Goal: Task Accomplishment & Management: Manage account settings

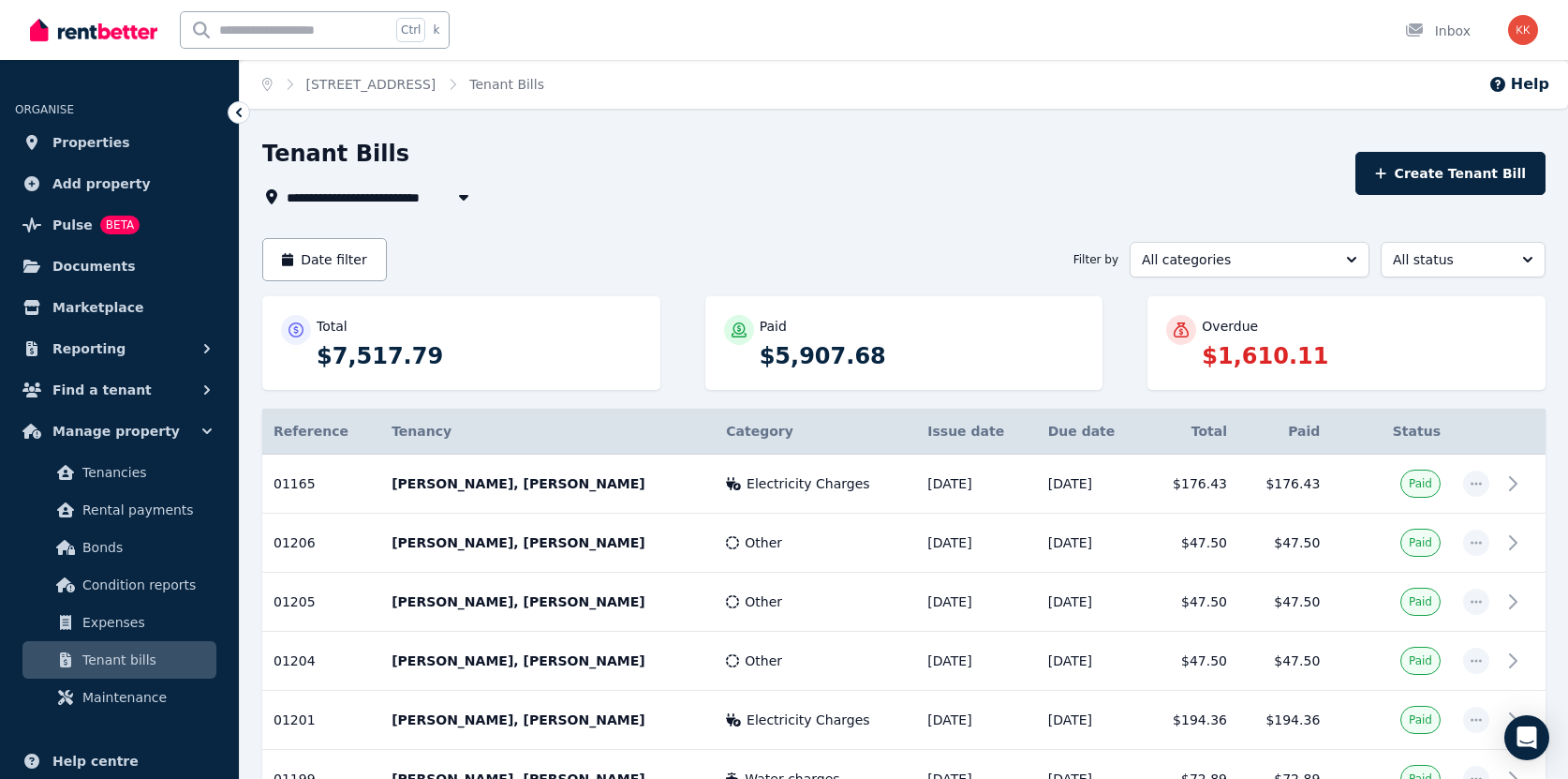
click at [1273, 331] on div "Overdue" at bounding box center [1363, 326] width 325 height 19
click at [1245, 326] on p "Overdue" at bounding box center [1229, 326] width 56 height 19
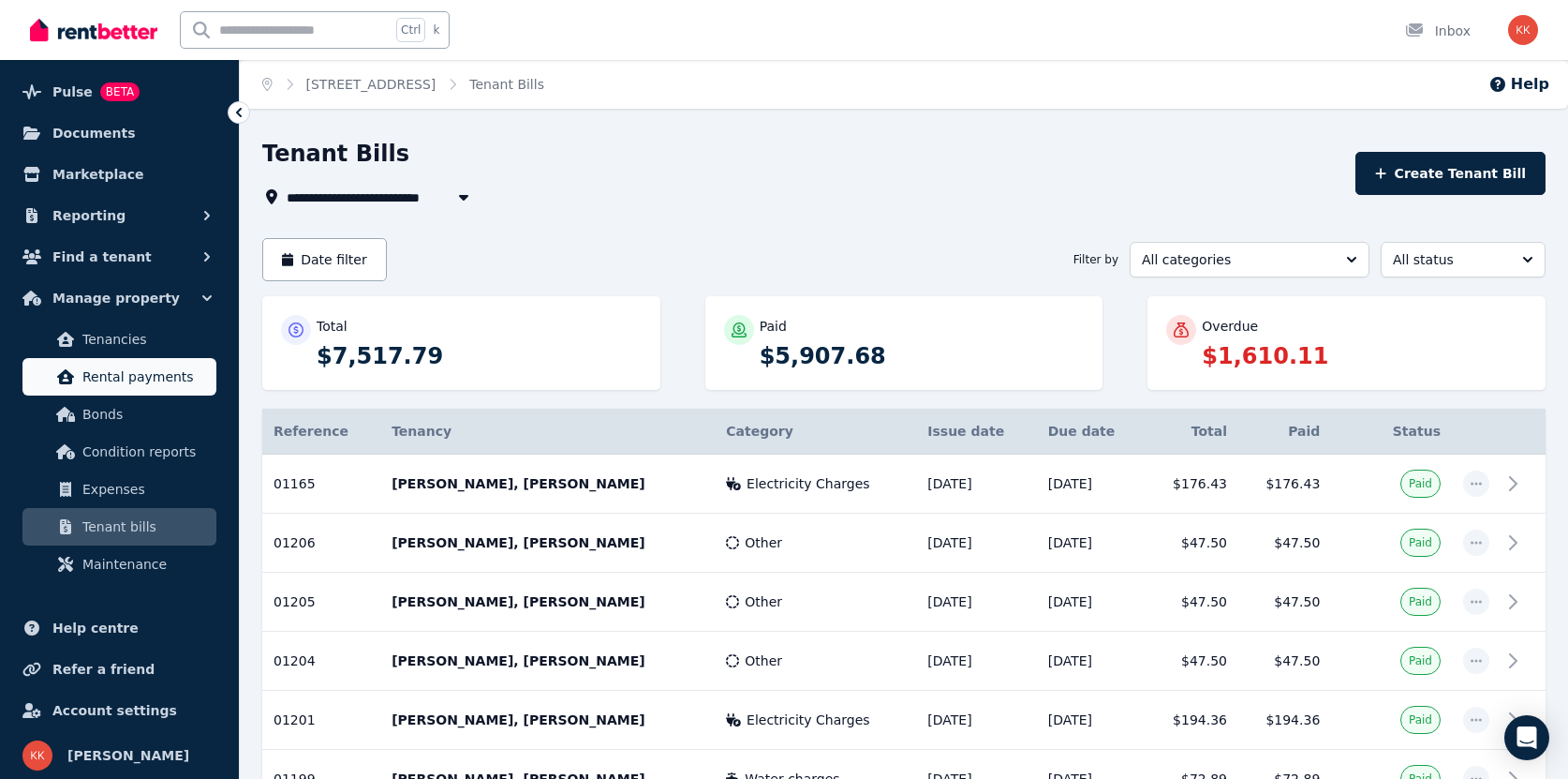
scroll to position [136, 0]
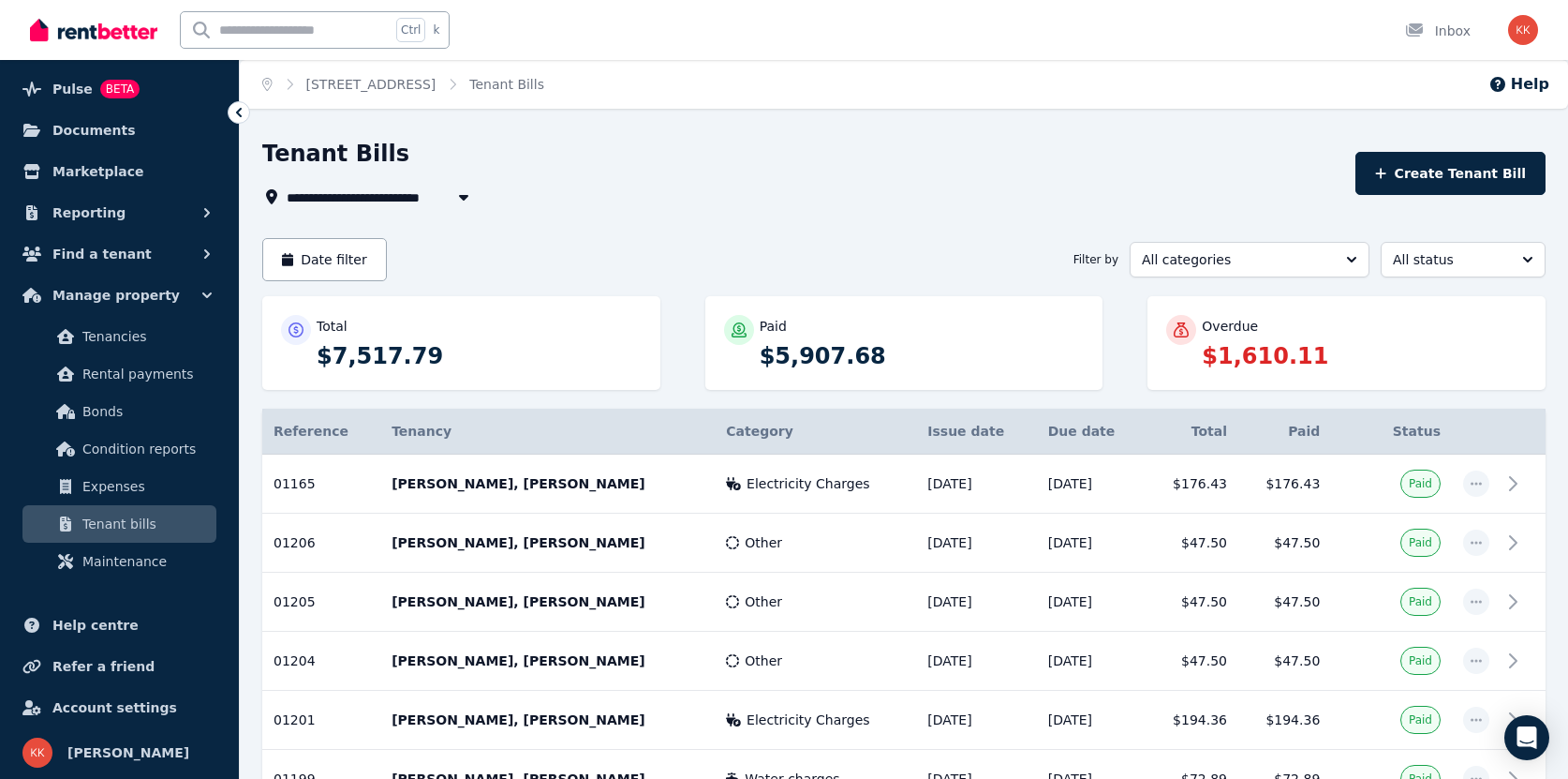
click at [137, 528] on span "Tenant bills" at bounding box center [146, 523] width 126 height 23
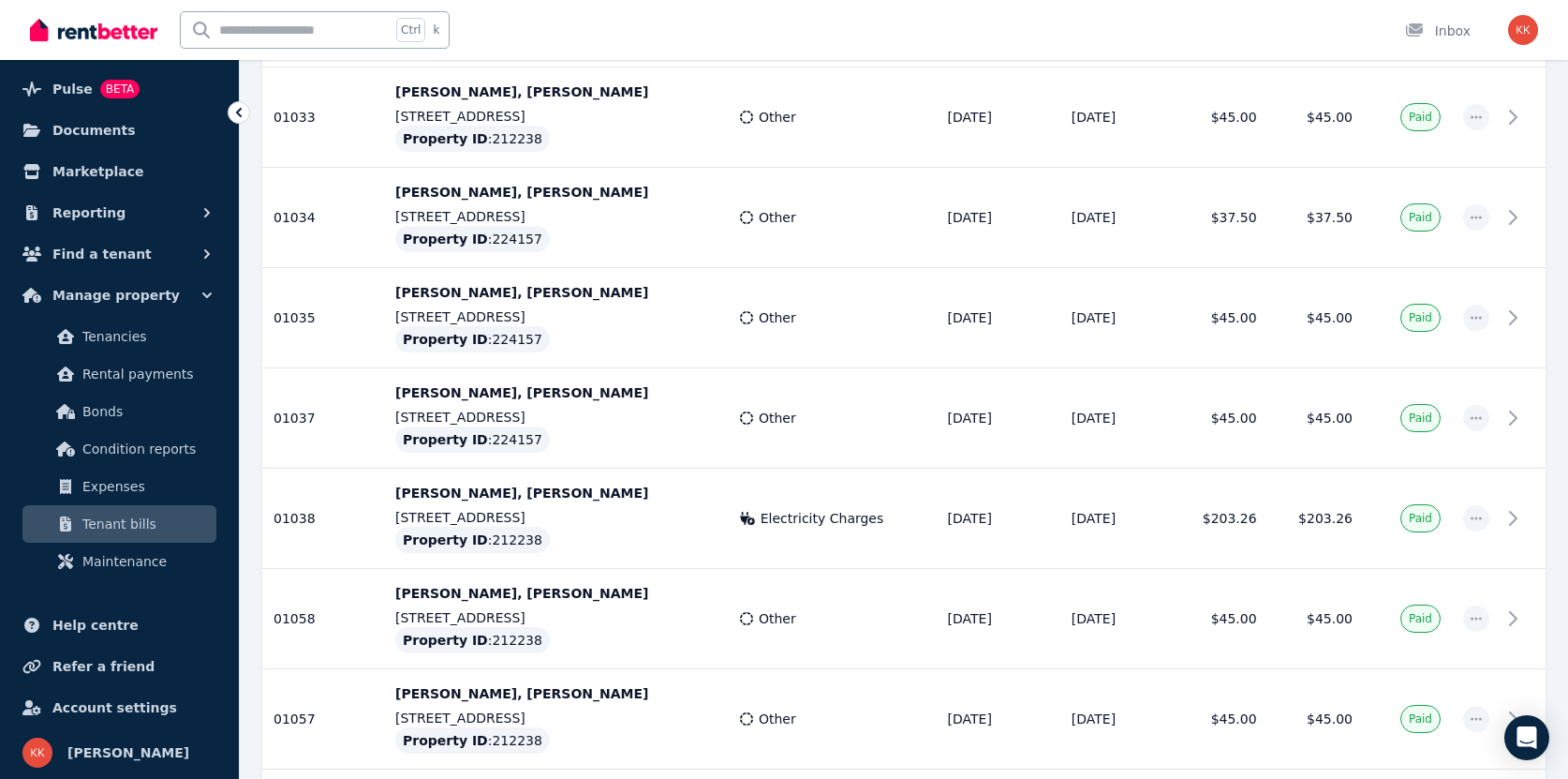
scroll to position [4822, 0]
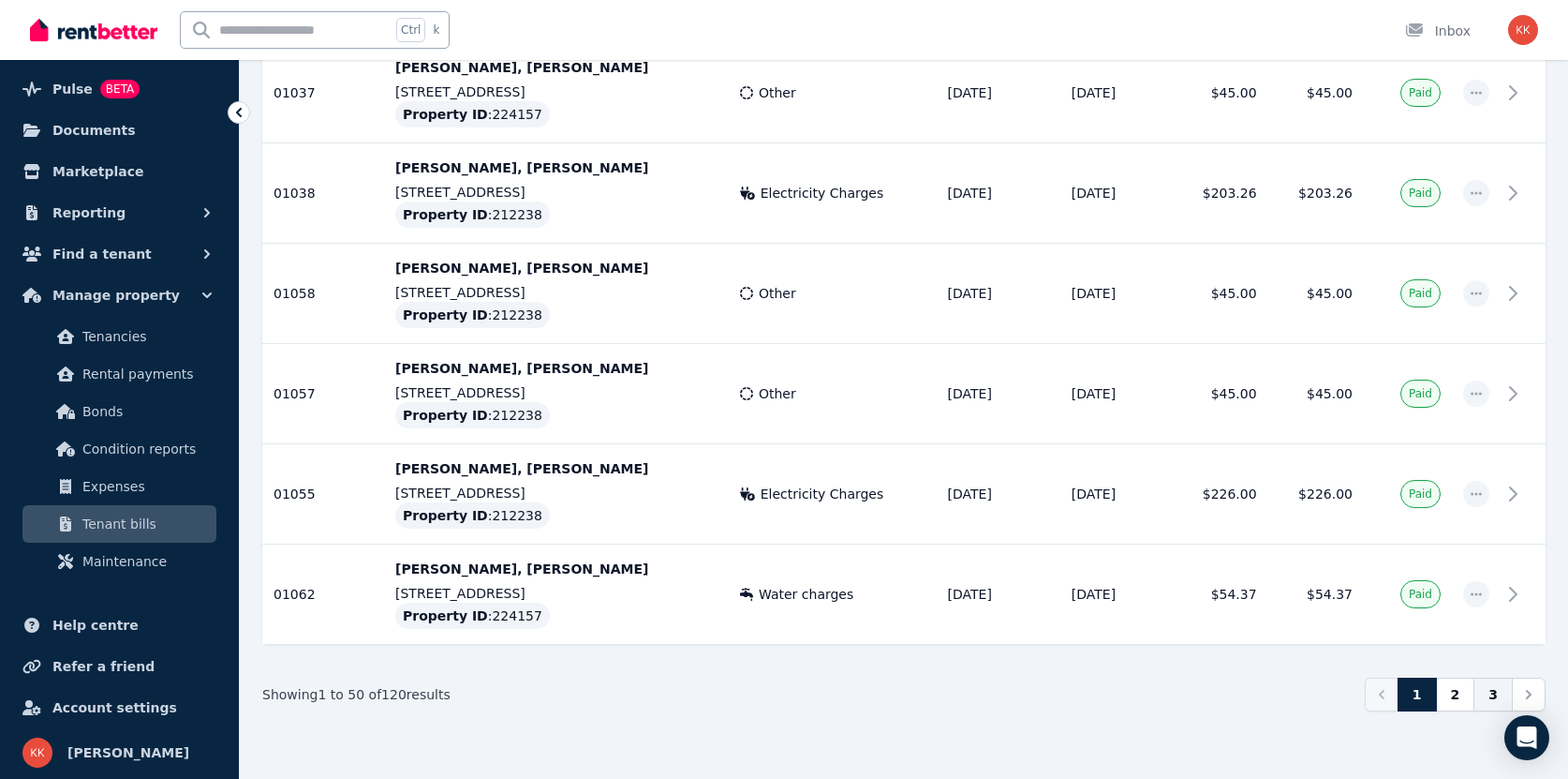
click at [1493, 696] on link "3" at bounding box center [1493, 694] width 39 height 34
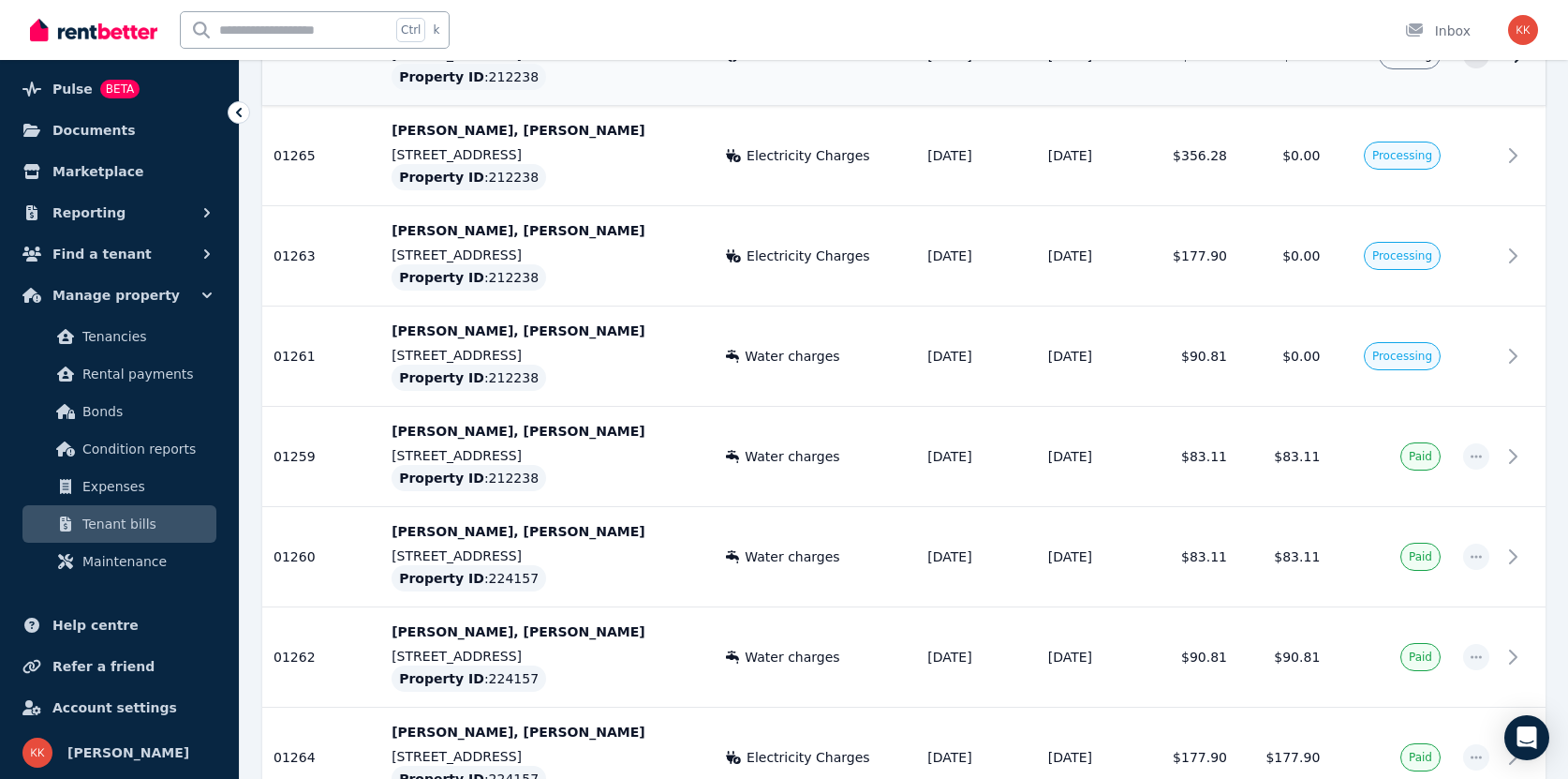
scroll to position [222, 0]
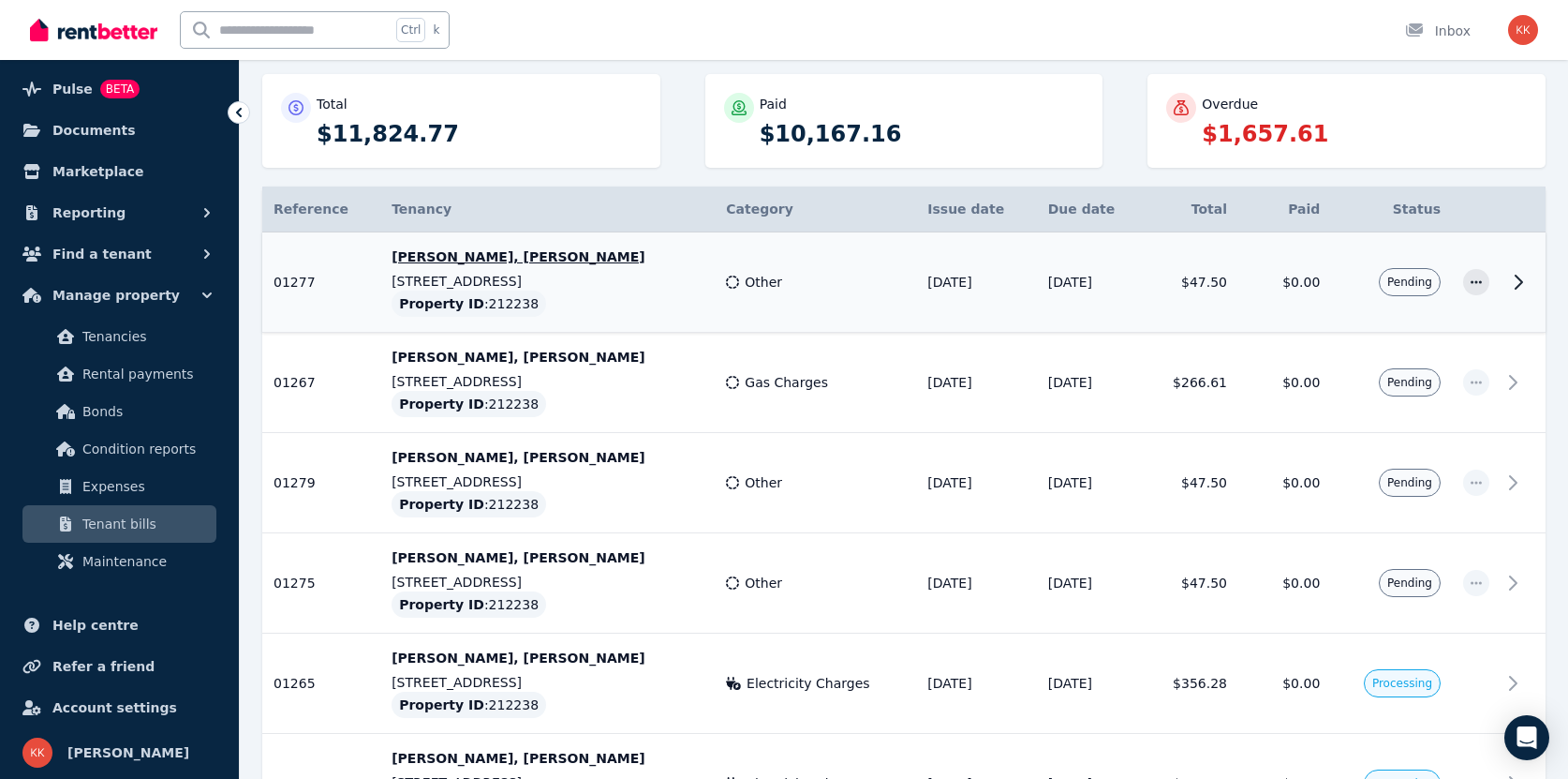
click at [1337, 282] on td "Pending" at bounding box center [1390, 282] width 120 height 101
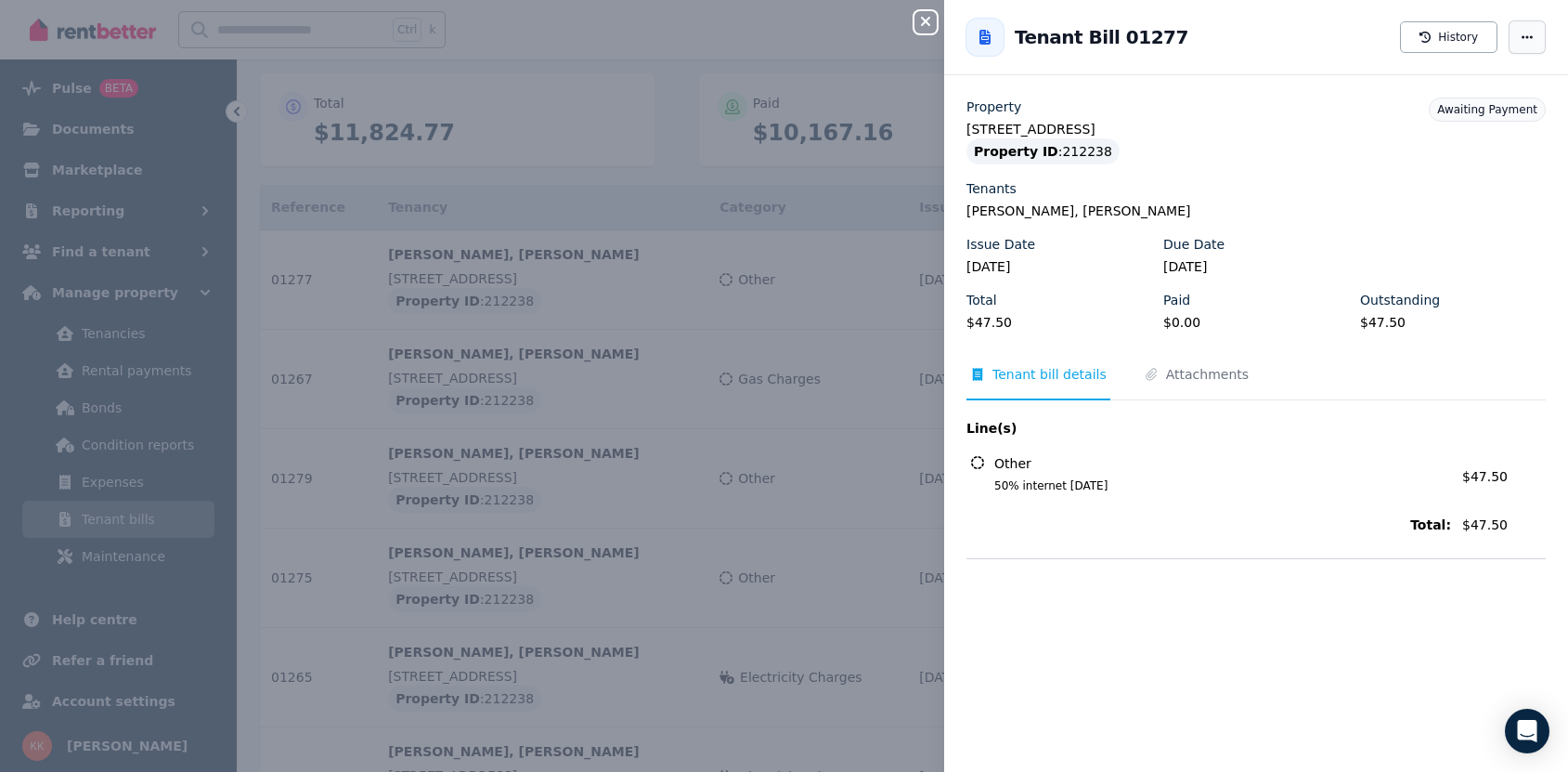
click at [1520, 49] on span "button" at bounding box center [1527, 37] width 37 height 33
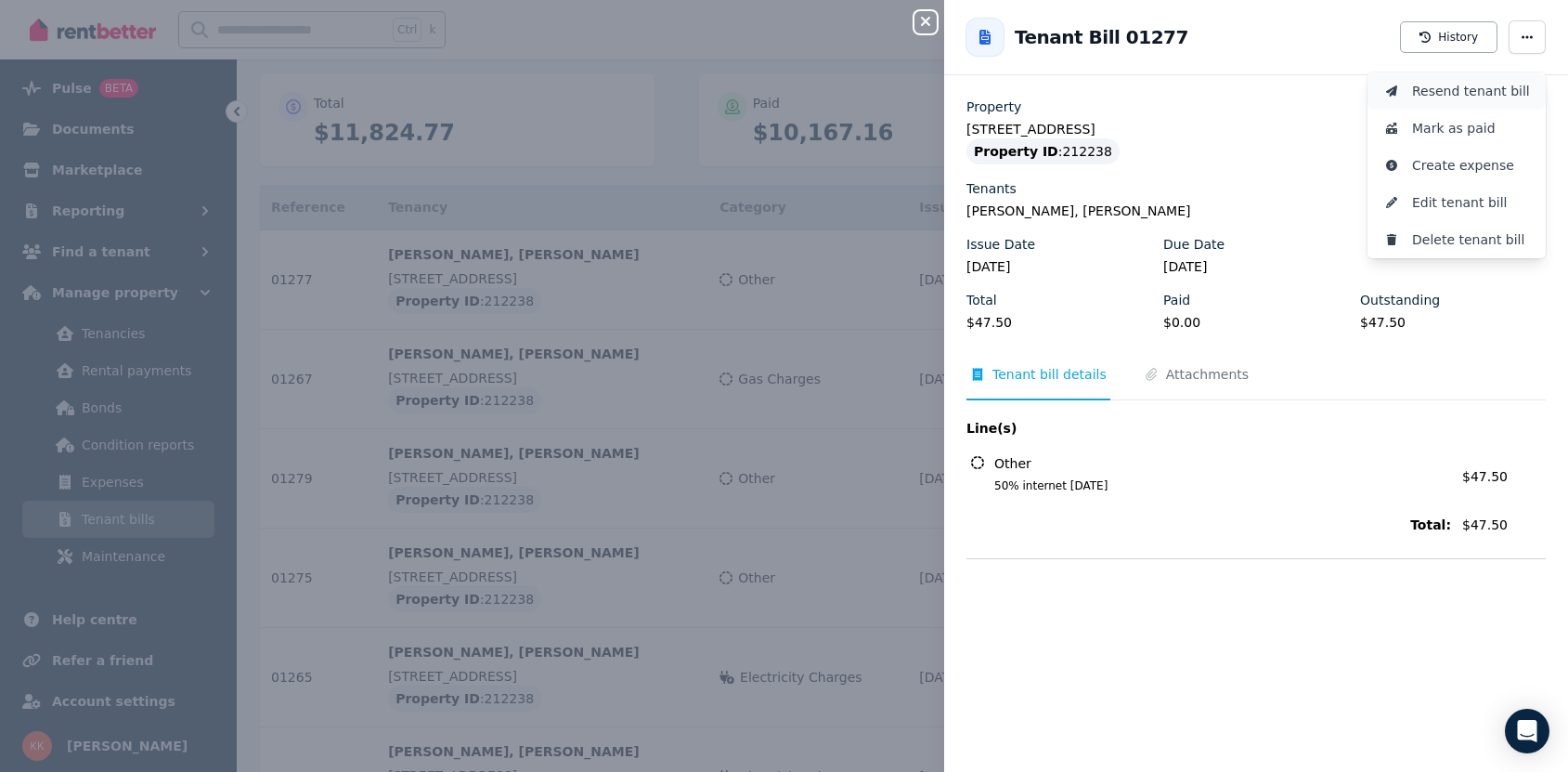
click at [1501, 83] on span "Resend tenant bill" at bounding box center [1470, 91] width 118 height 23
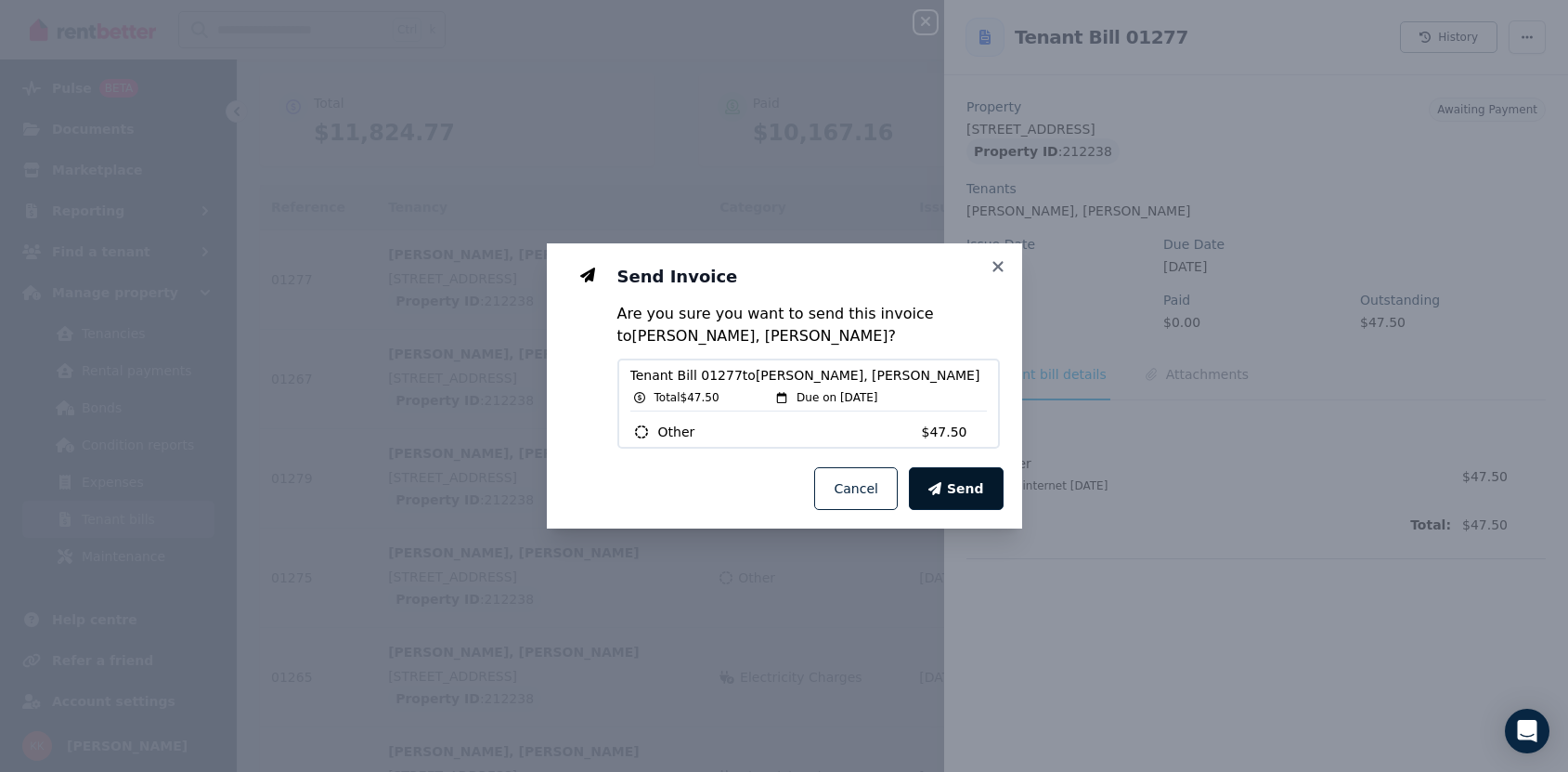
click at [980, 495] on span "Send" at bounding box center [965, 488] width 37 height 19
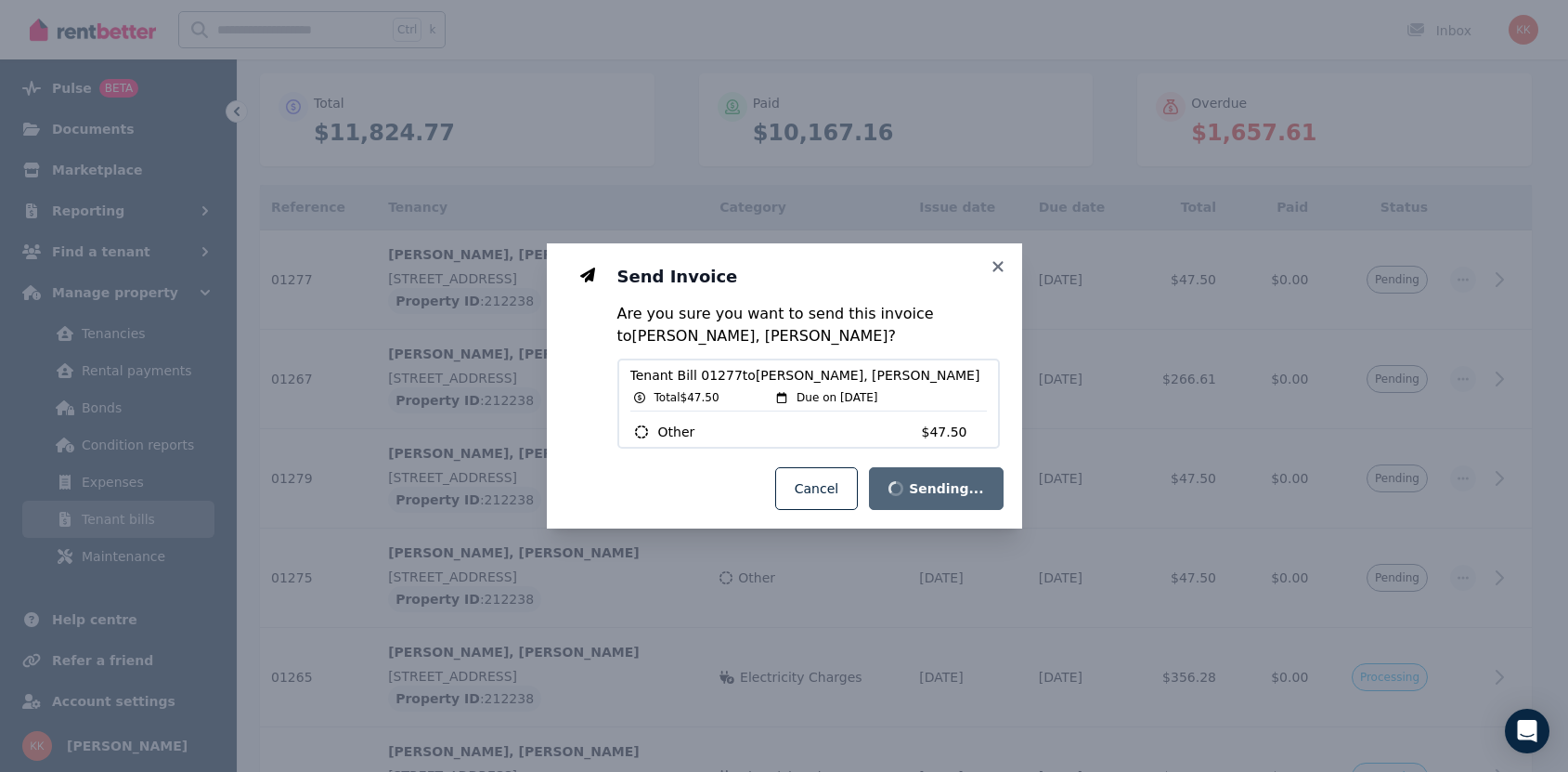
click at [1341, 342] on div "Send Invoice Are you sure you want to send this invoice to [PERSON_NAME], [PERS…" at bounding box center [784, 386] width 1568 height 772
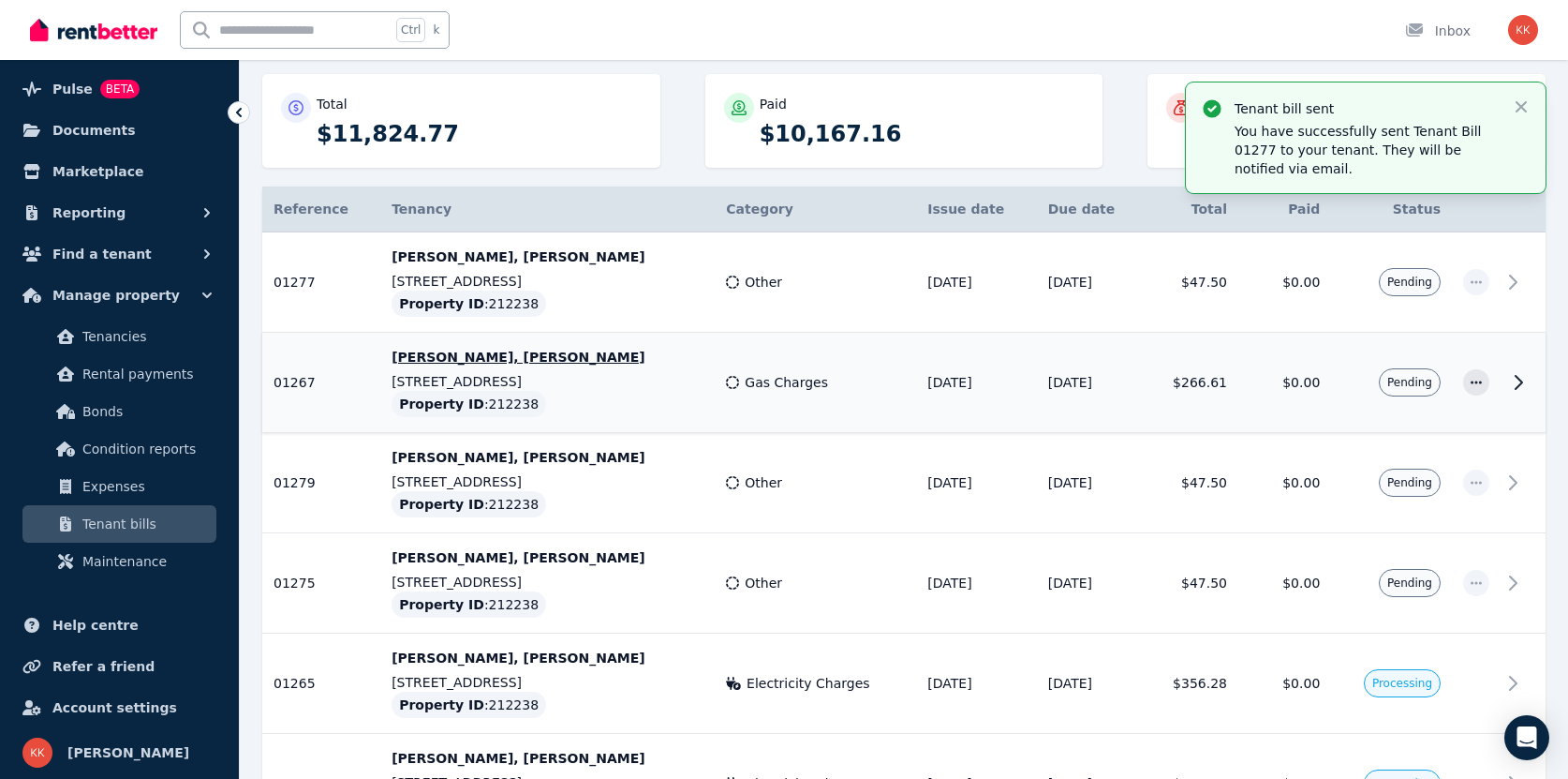
click at [1300, 372] on td "$0.00" at bounding box center [1284, 383] width 93 height 101
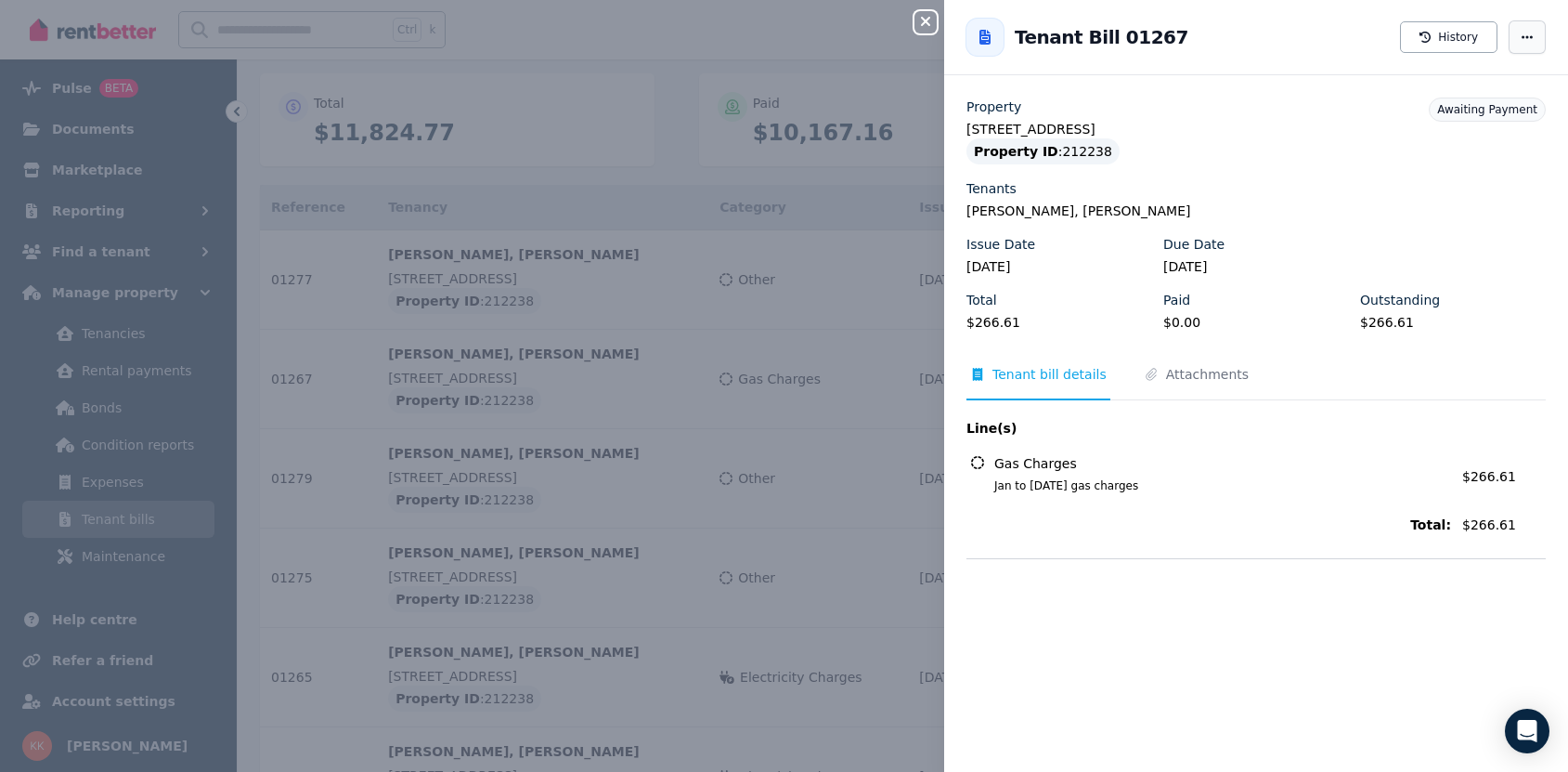
click at [1523, 40] on span "button" at bounding box center [1527, 37] width 37 height 33
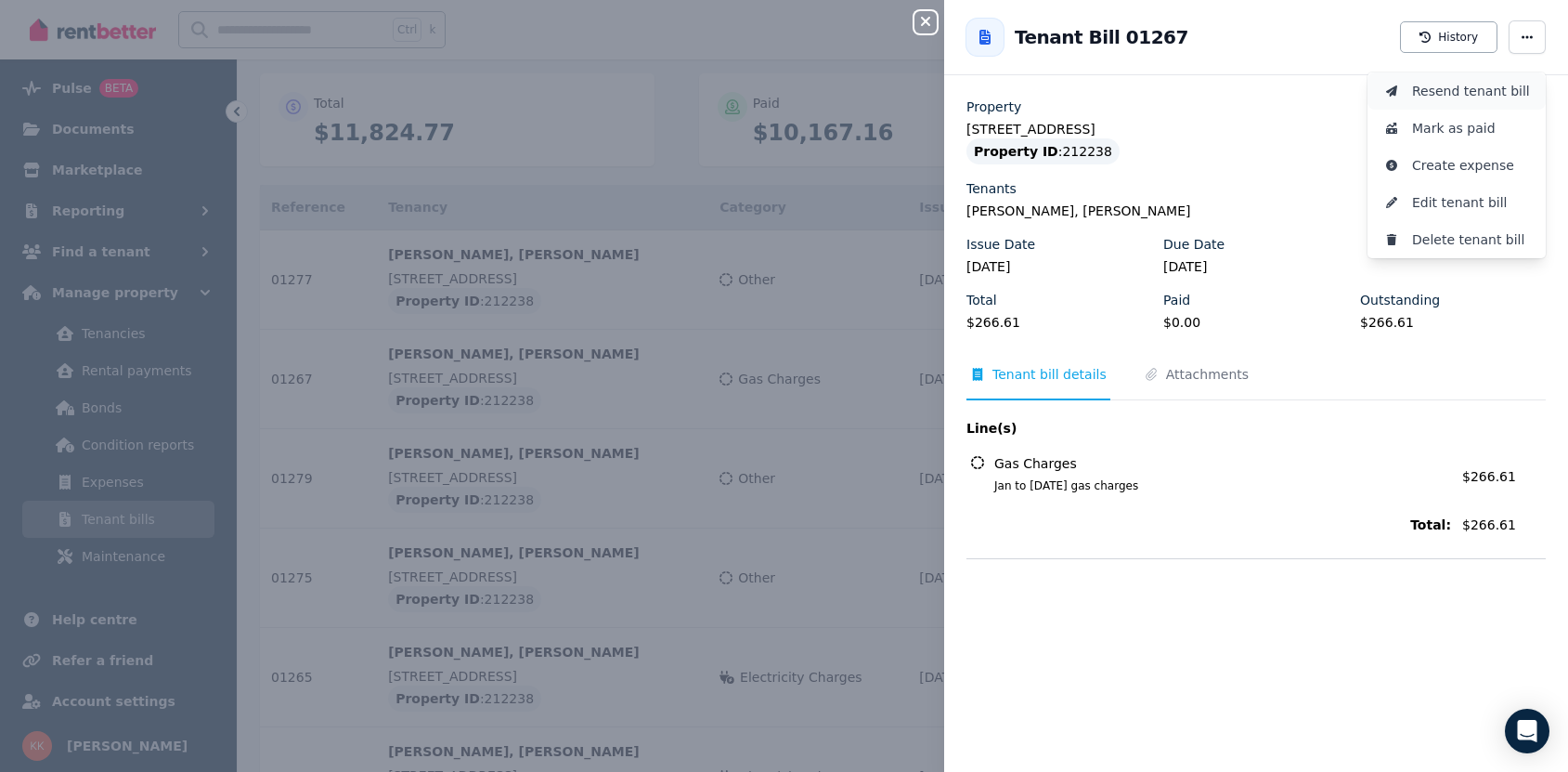
click at [1508, 96] on span "Resend tenant bill" at bounding box center [1470, 91] width 118 height 23
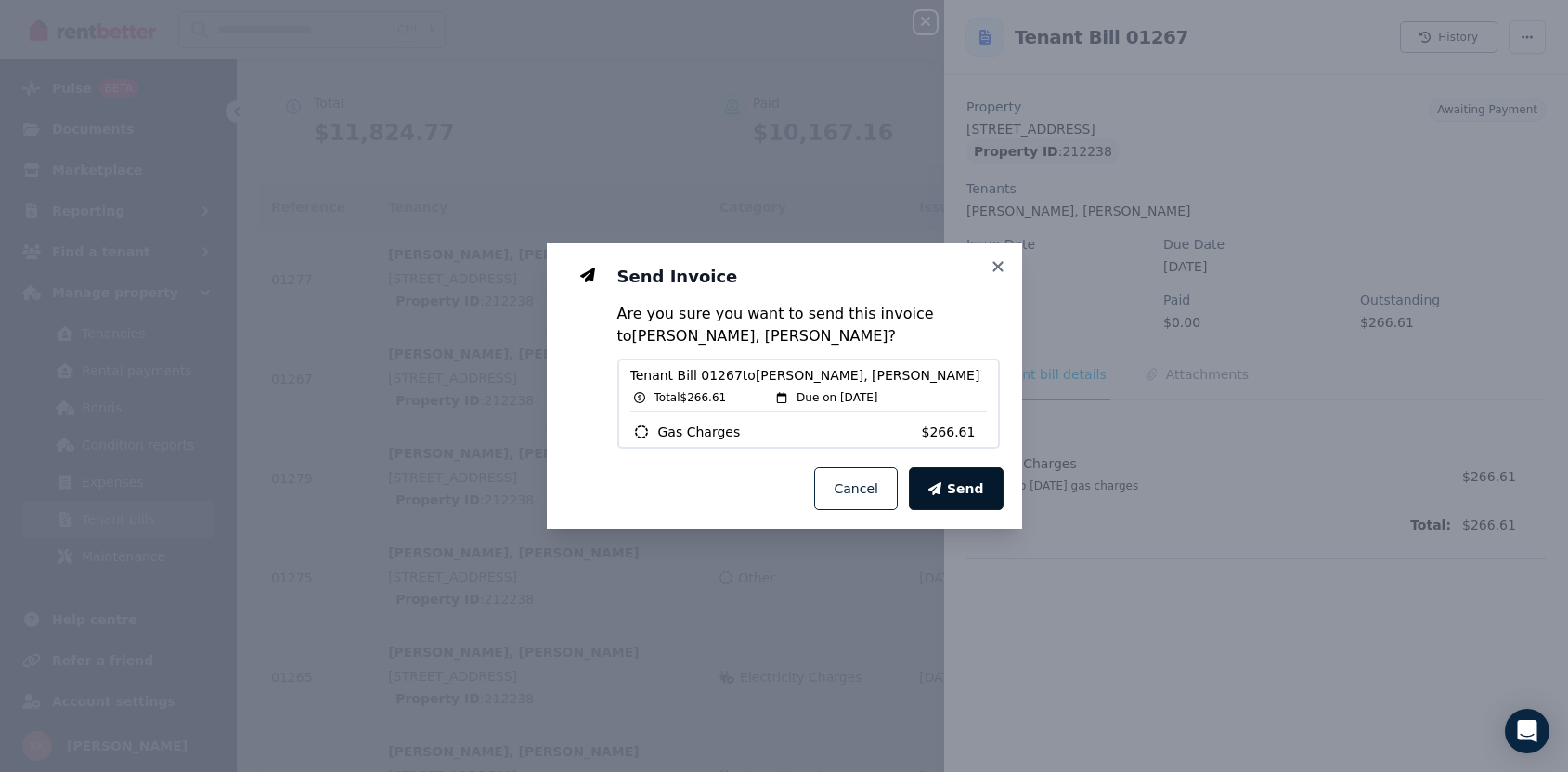
click at [981, 493] on span "Send" at bounding box center [965, 488] width 37 height 19
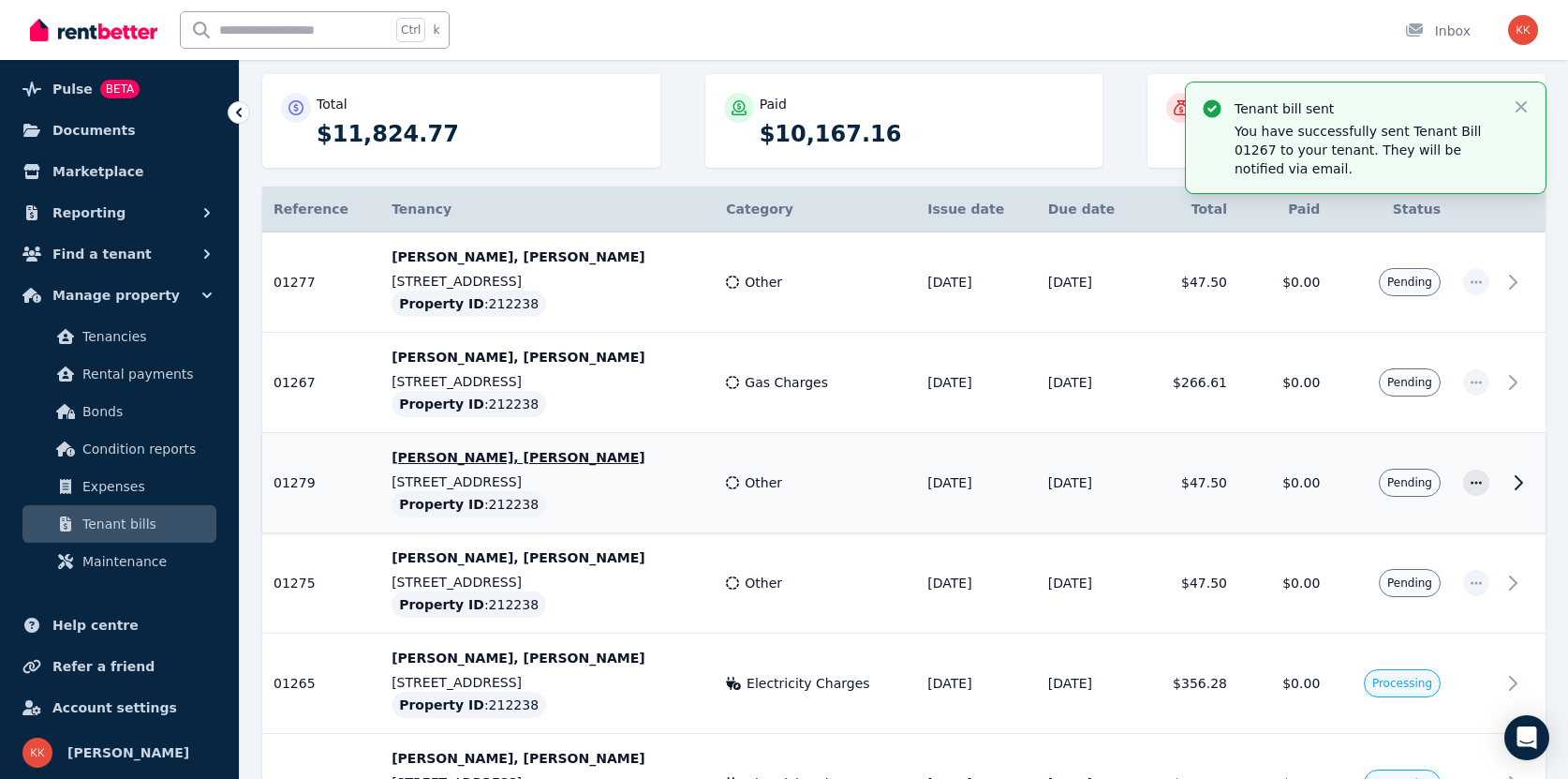
click at [1283, 485] on td "$0.00" at bounding box center [1284, 483] width 93 height 101
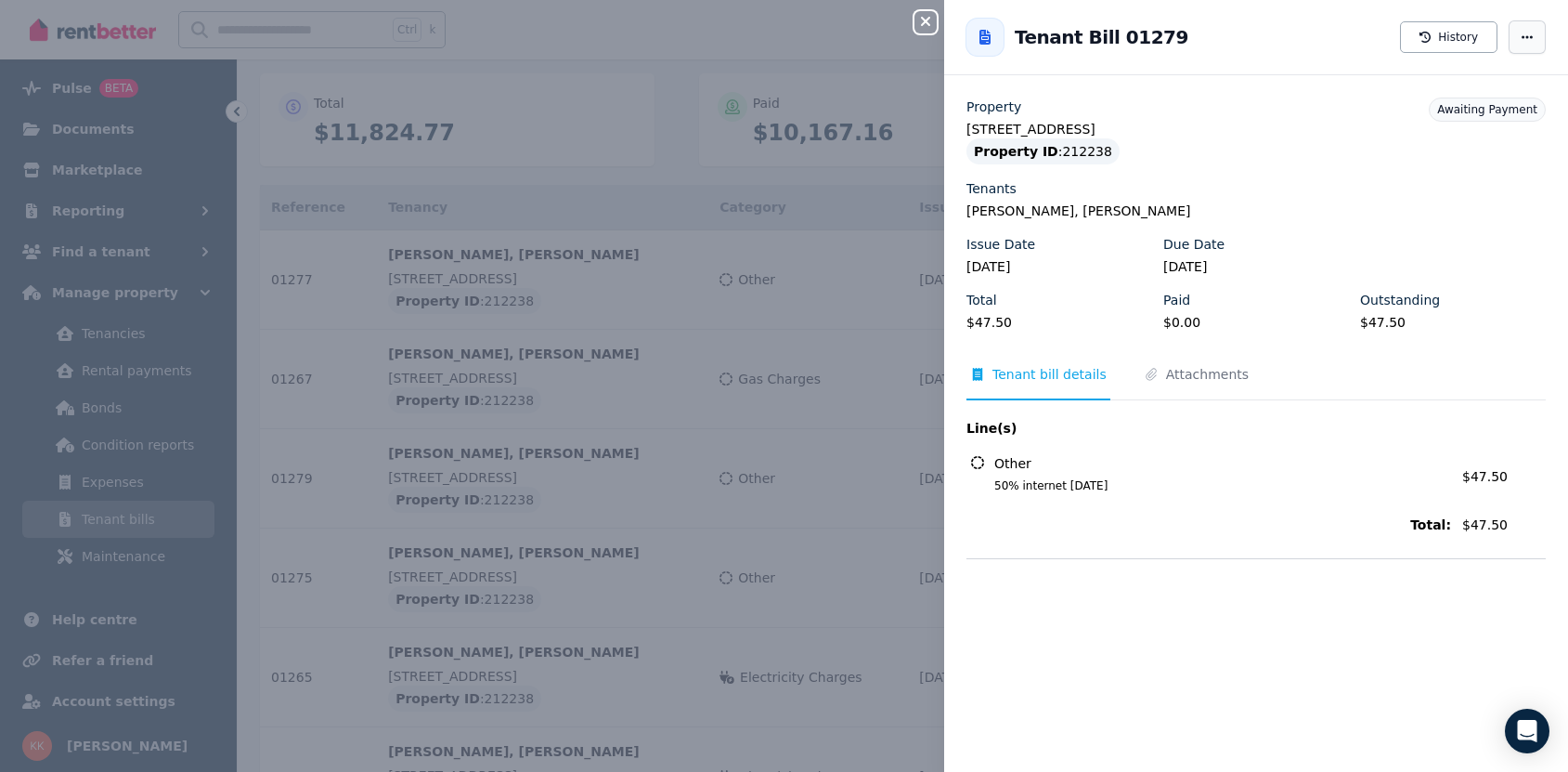
click at [1521, 37] on span "button" at bounding box center [1527, 37] width 37 height 33
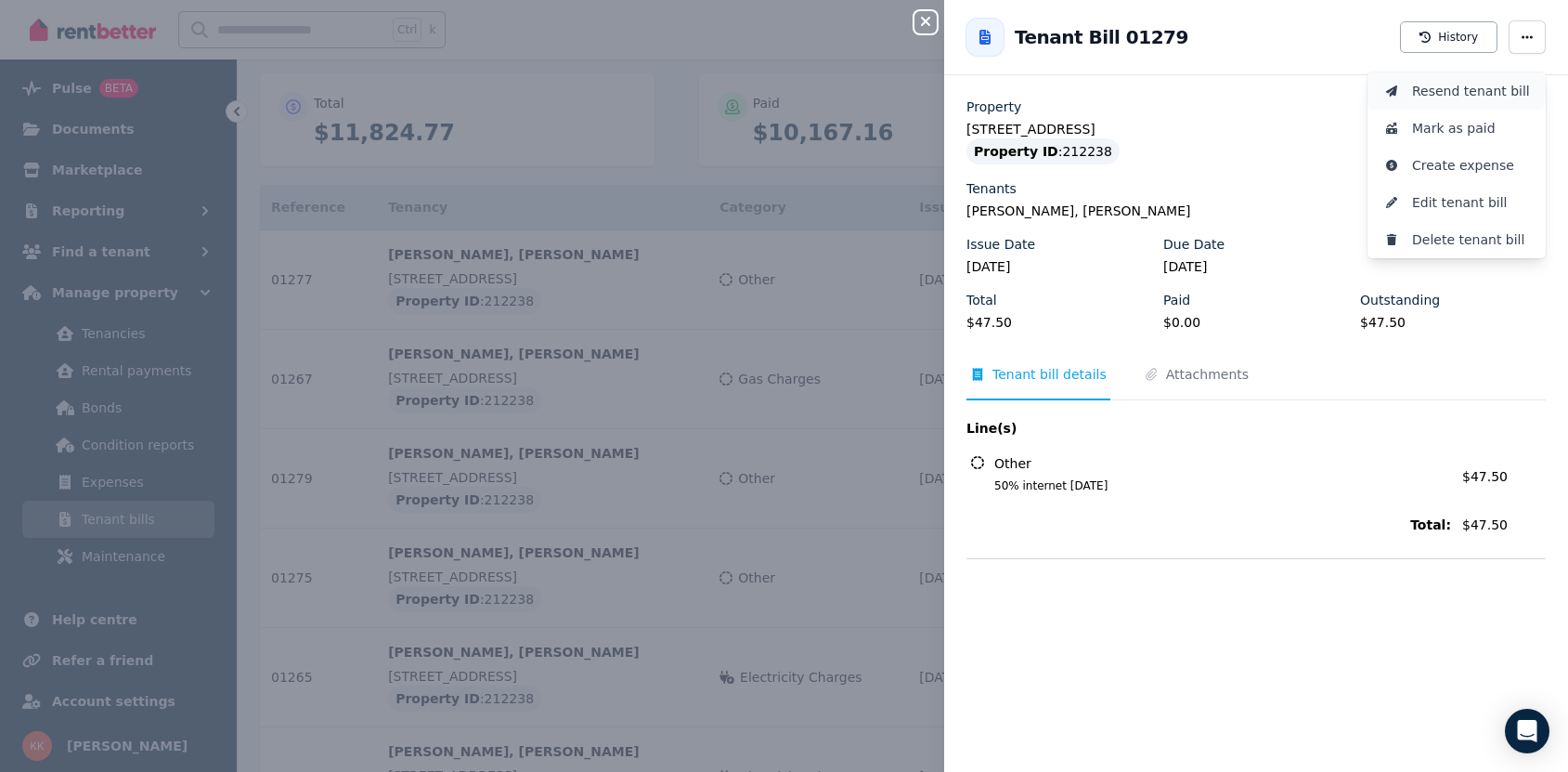
click at [1495, 100] on span "Resend tenant bill" at bounding box center [1470, 91] width 118 height 23
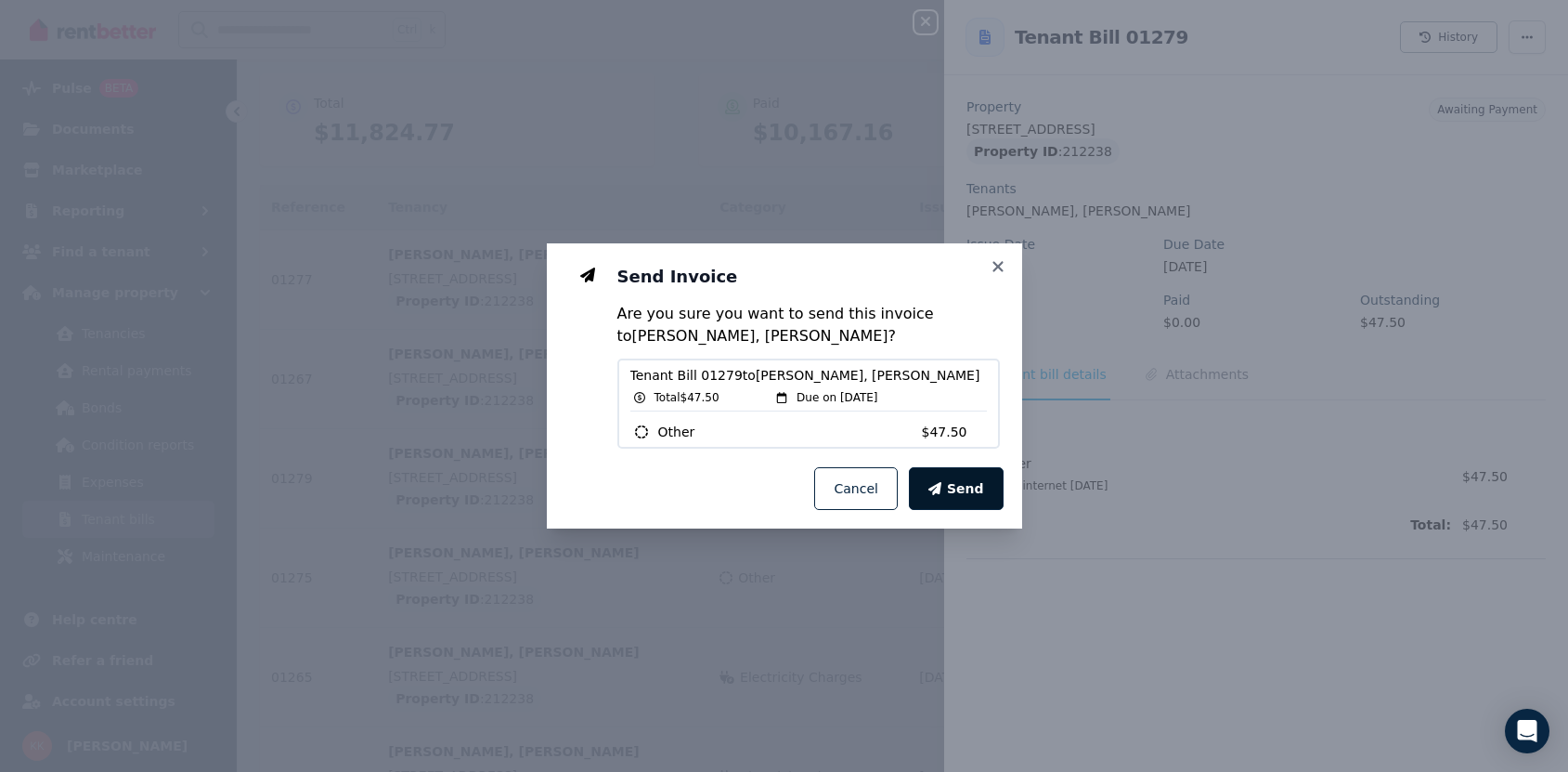
click at [991, 488] on button "Send" at bounding box center [956, 488] width 95 height 43
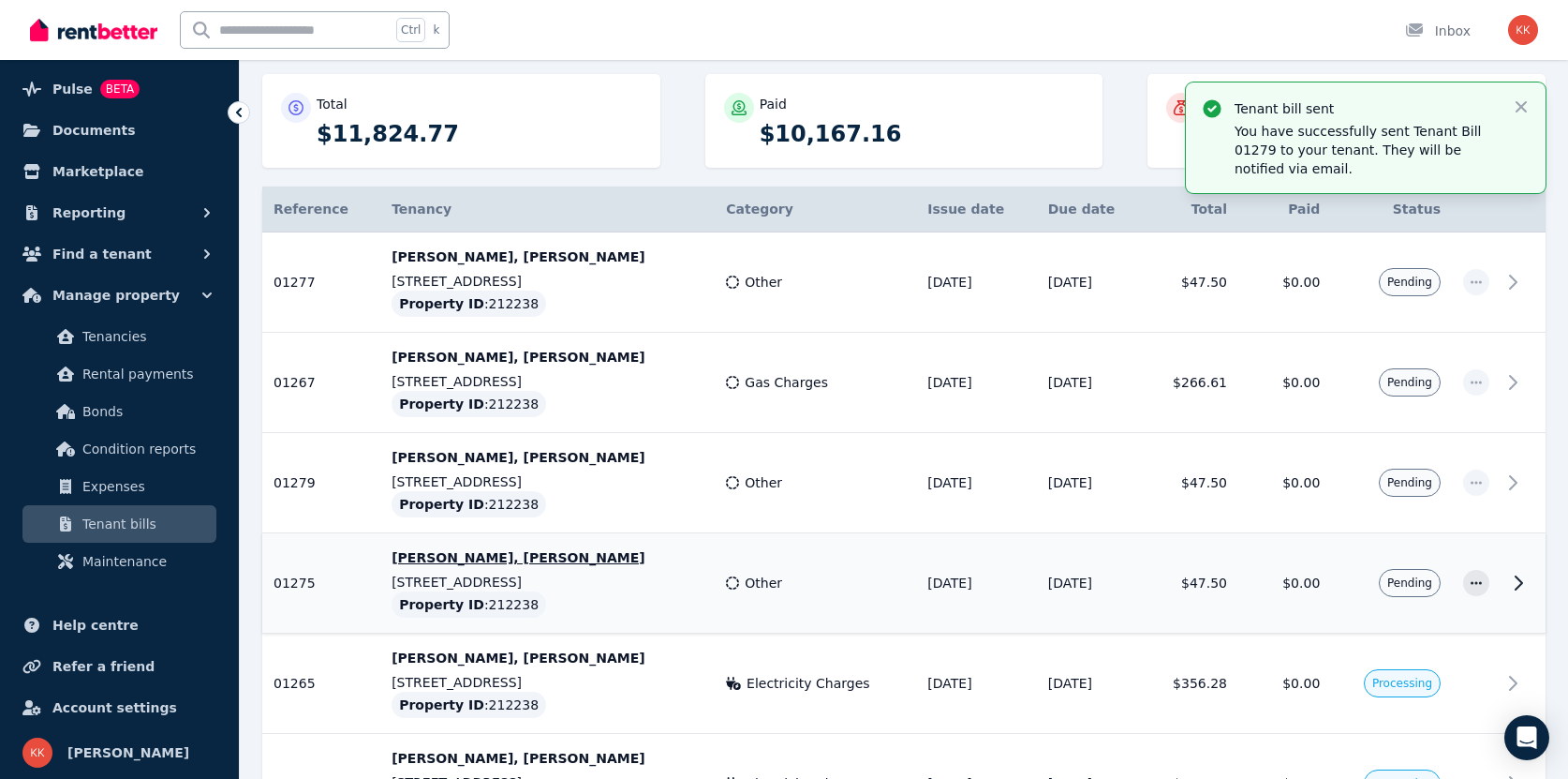
click at [1260, 594] on td "$0.00" at bounding box center [1284, 584] width 93 height 101
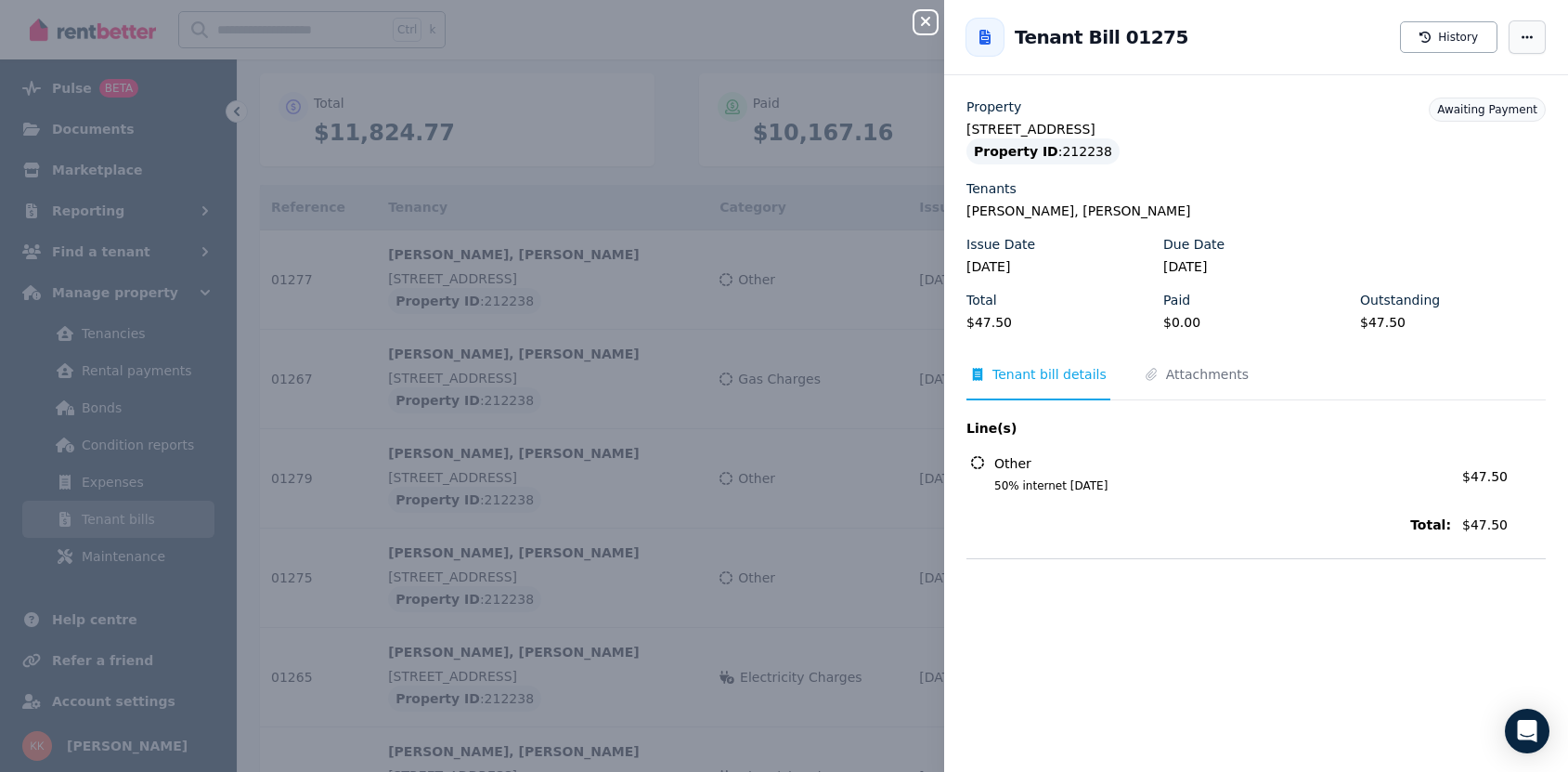
click at [1519, 45] on span "button" at bounding box center [1527, 37] width 37 height 33
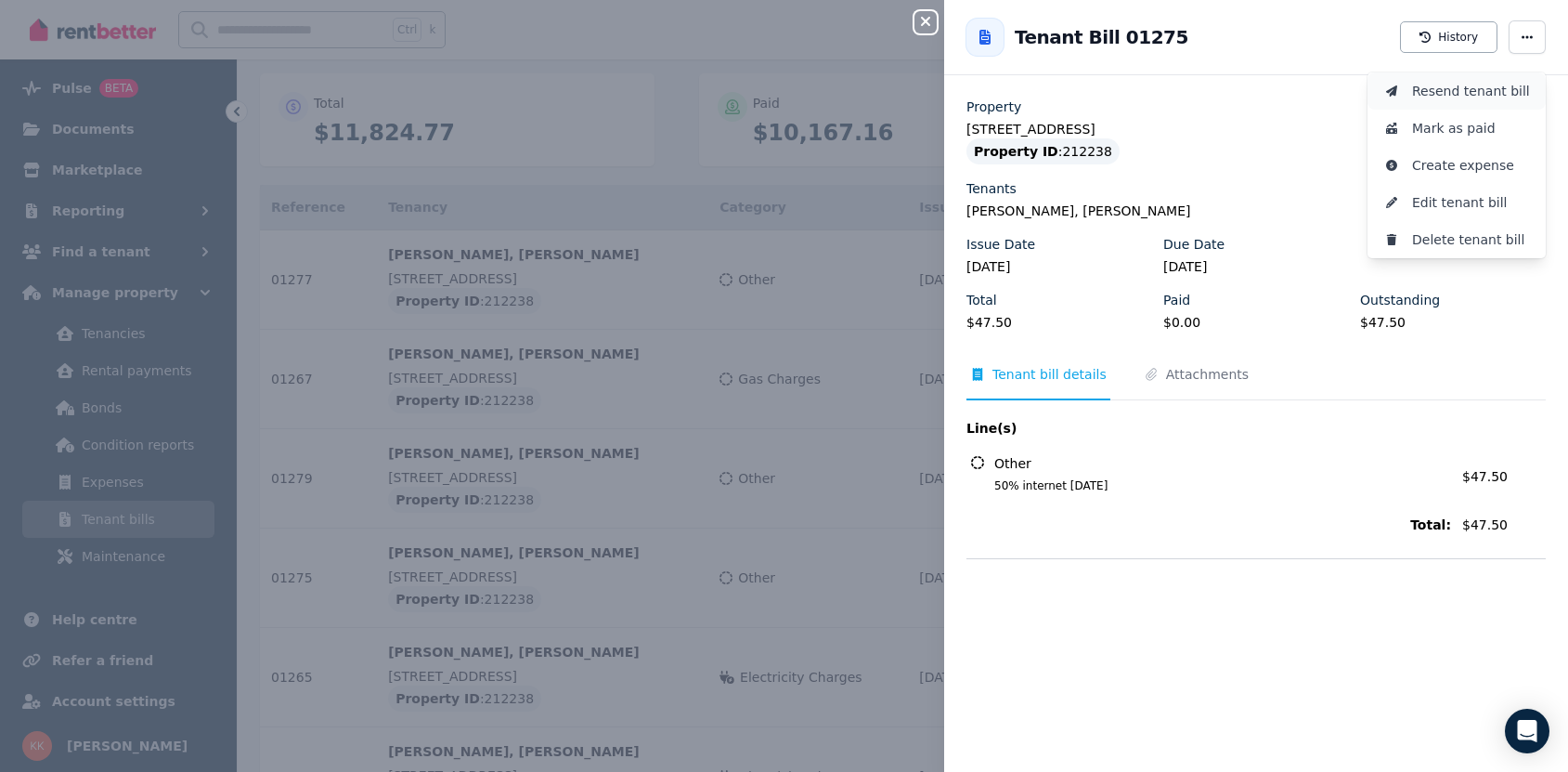
click at [1487, 90] on span "Resend tenant bill" at bounding box center [1470, 91] width 118 height 23
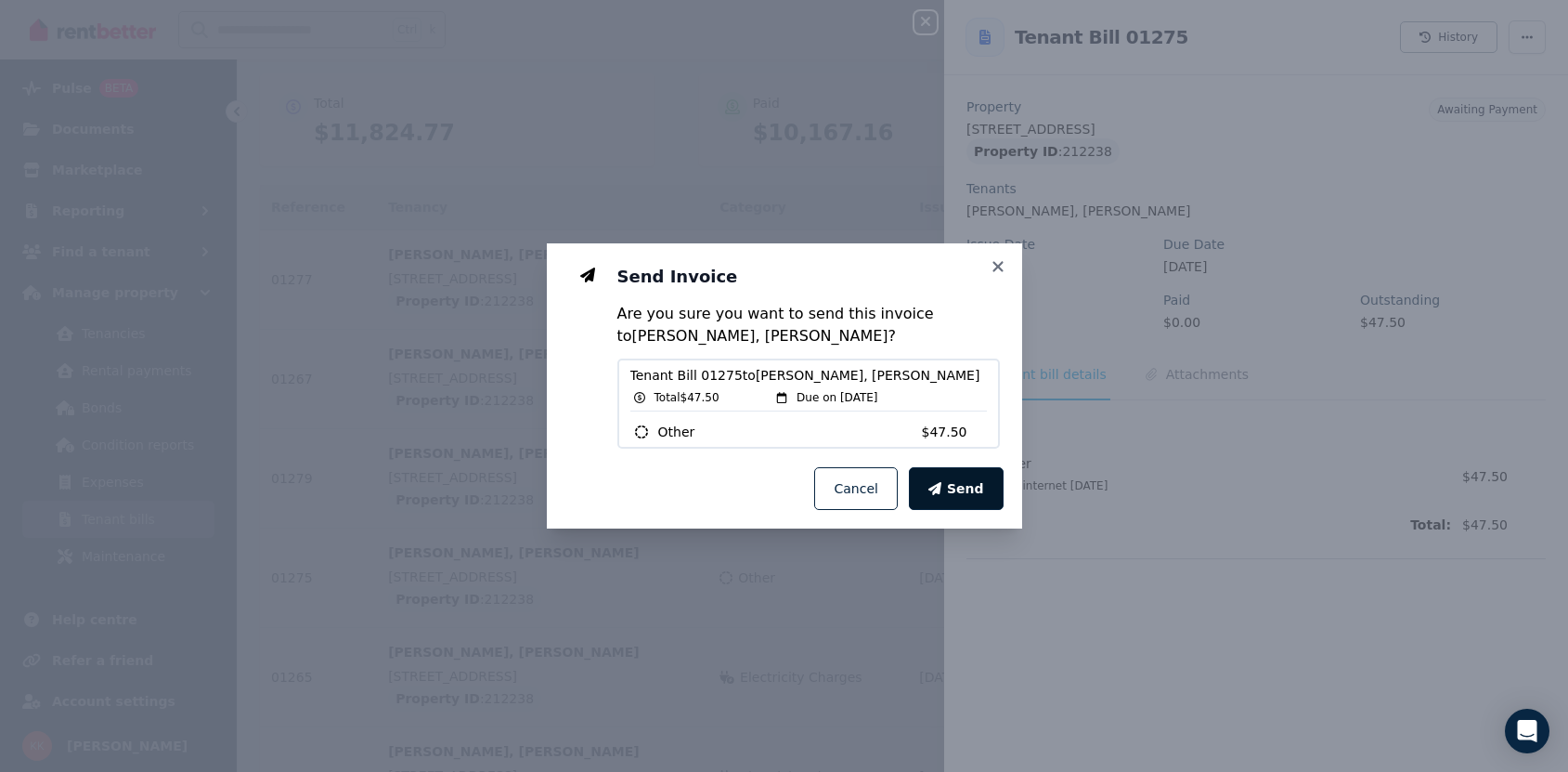
click at [960, 500] on button "Send" at bounding box center [956, 488] width 95 height 43
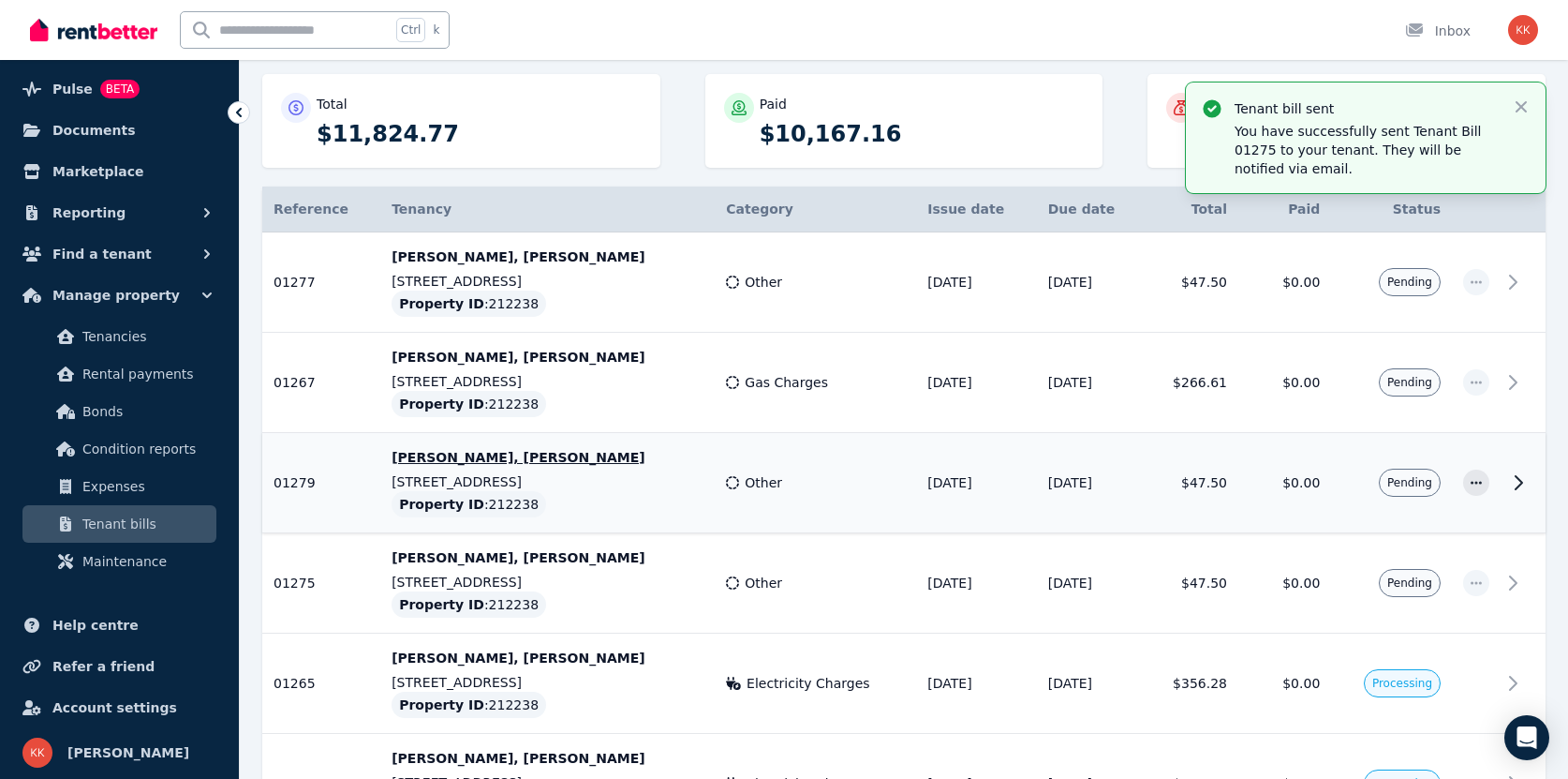
click at [1246, 477] on td "$0.00" at bounding box center [1284, 483] width 93 height 101
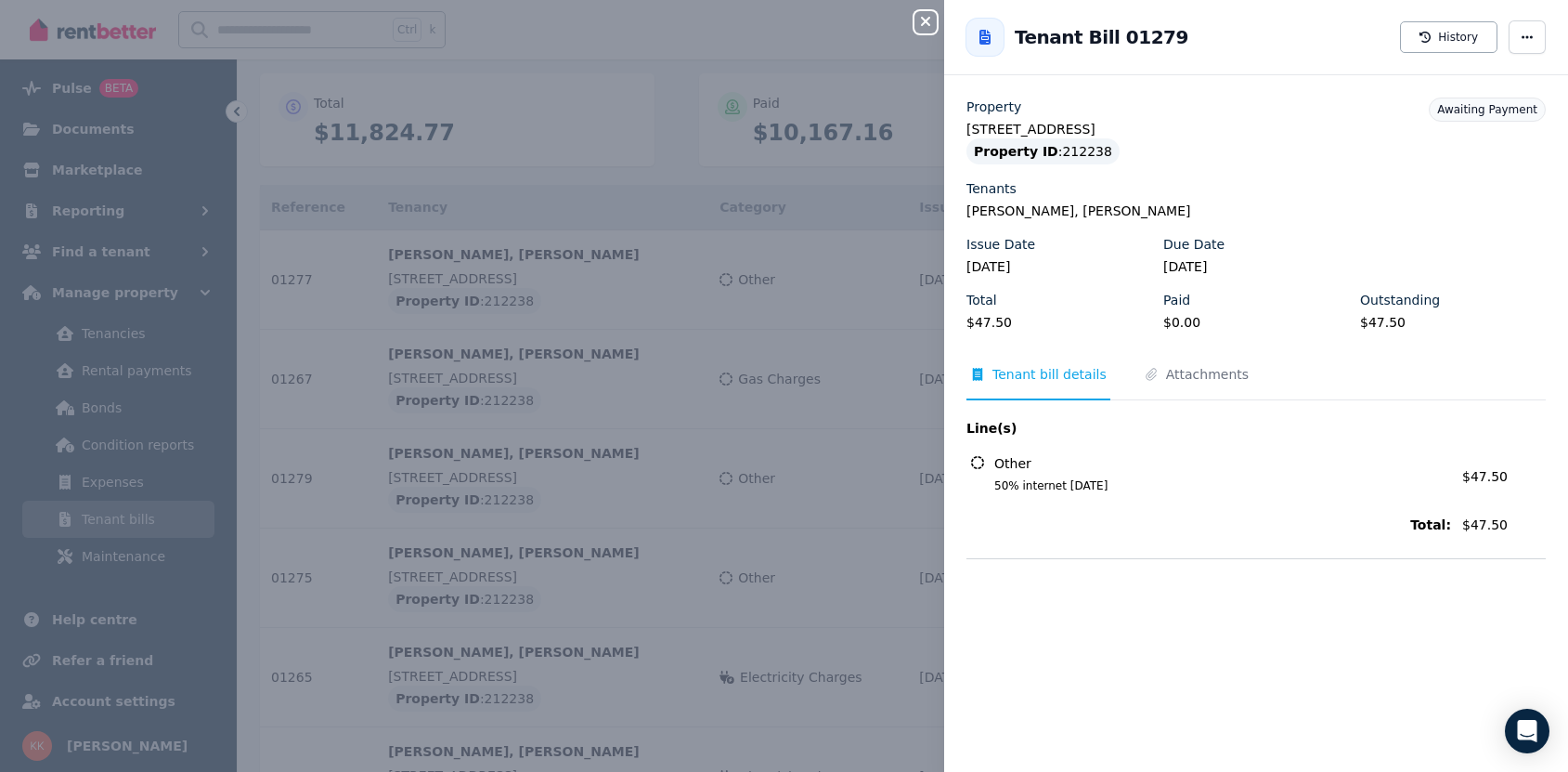
click at [771, 540] on div "Close panel Back to Tenant Bill 01279 History Property [STREET_ADDRESS] Propert…" at bounding box center [784, 386] width 1568 height 772
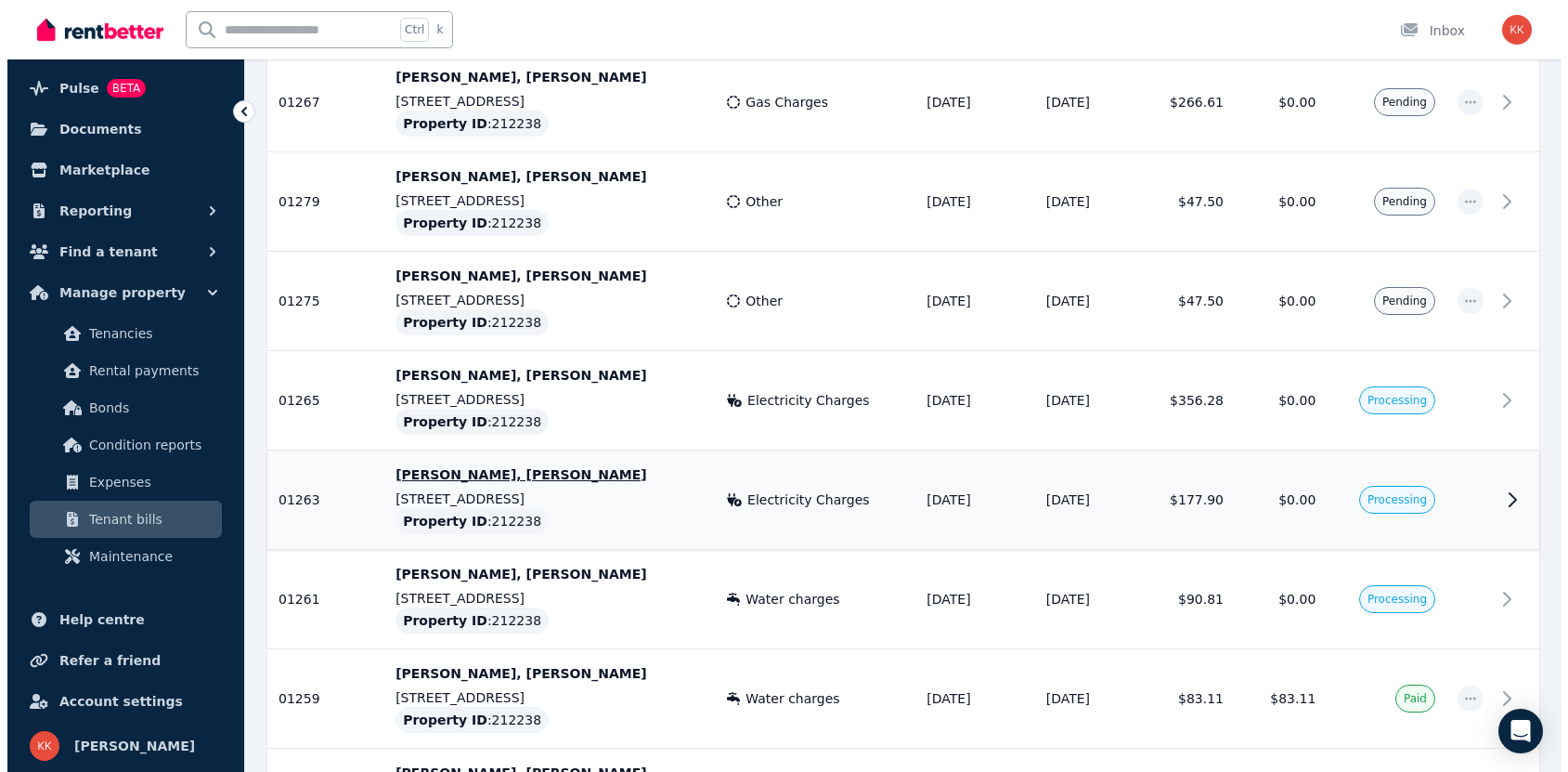
scroll to position [499, 0]
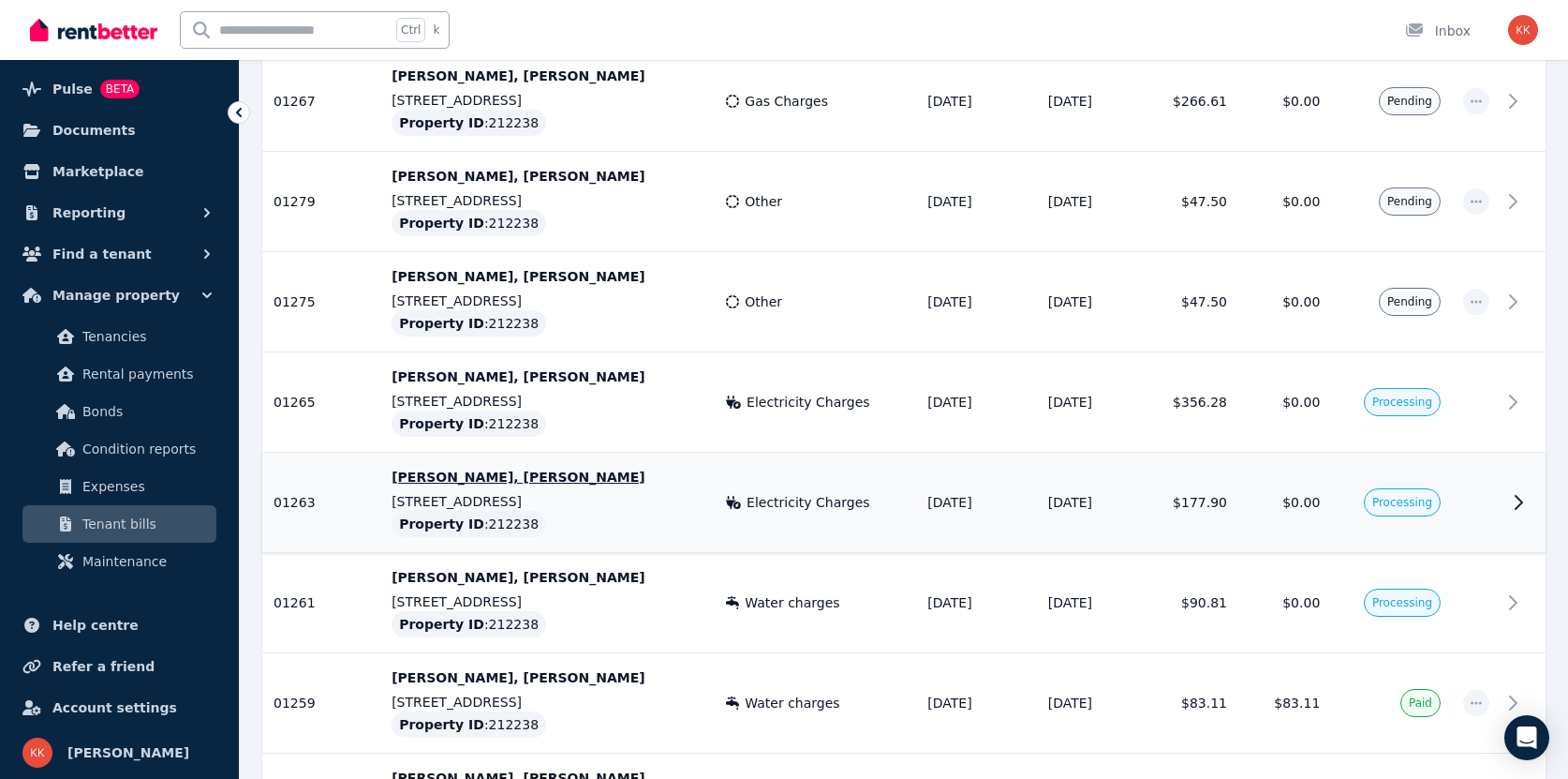
click at [1351, 513] on td "Processing" at bounding box center [1390, 503] width 120 height 101
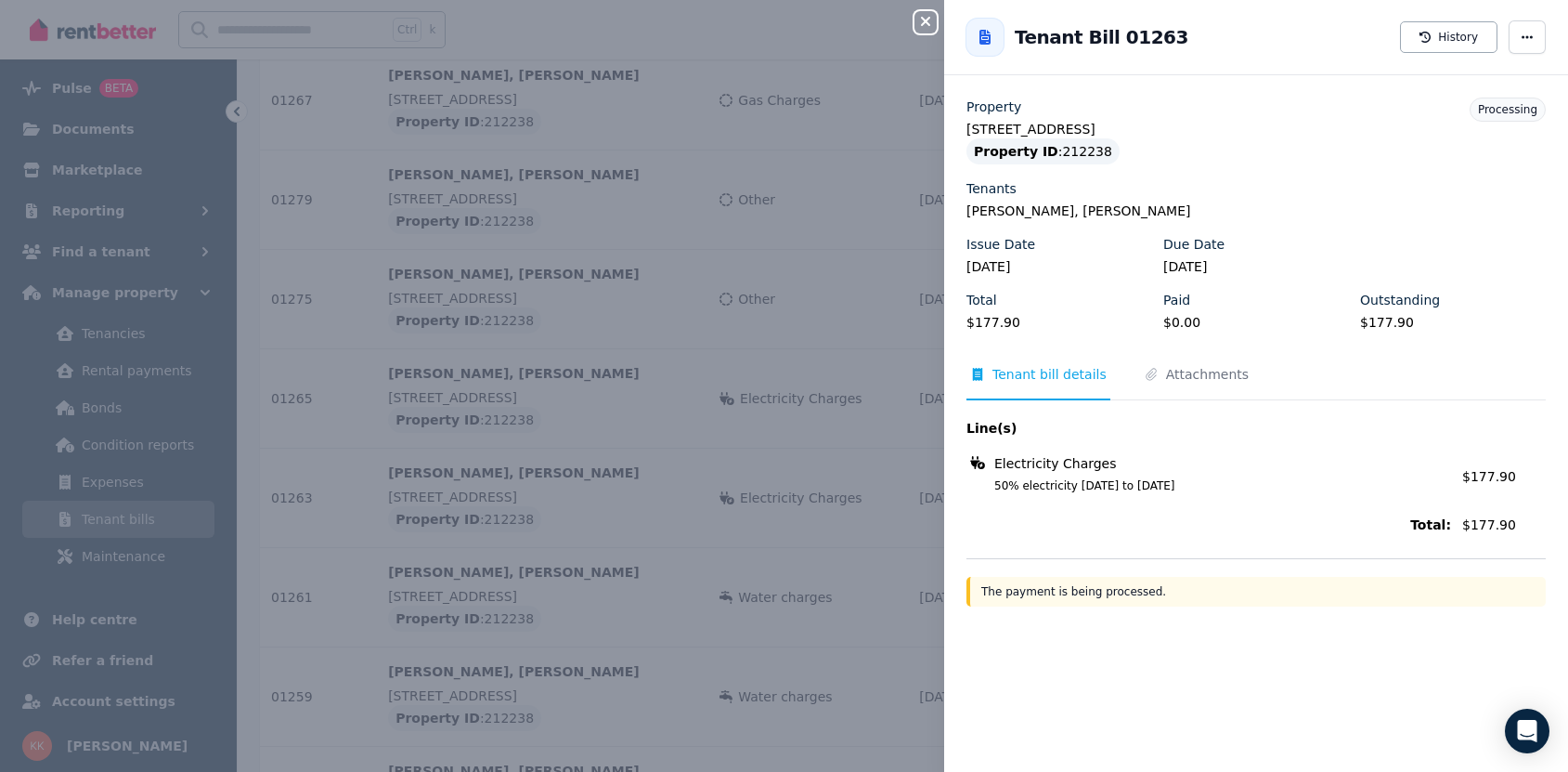
click at [1095, 610] on div "Property [STREET_ADDRESS] Property ID : 212238 Tenants [PERSON_NAME], [PERSON_N…" at bounding box center [1256, 434] width 624 height 674
click at [1086, 597] on div "The payment is being processed." at bounding box center [1256, 591] width 579 height 29
click at [1528, 721] on icon "Open Intercom Messenger" at bounding box center [1527, 730] width 22 height 24
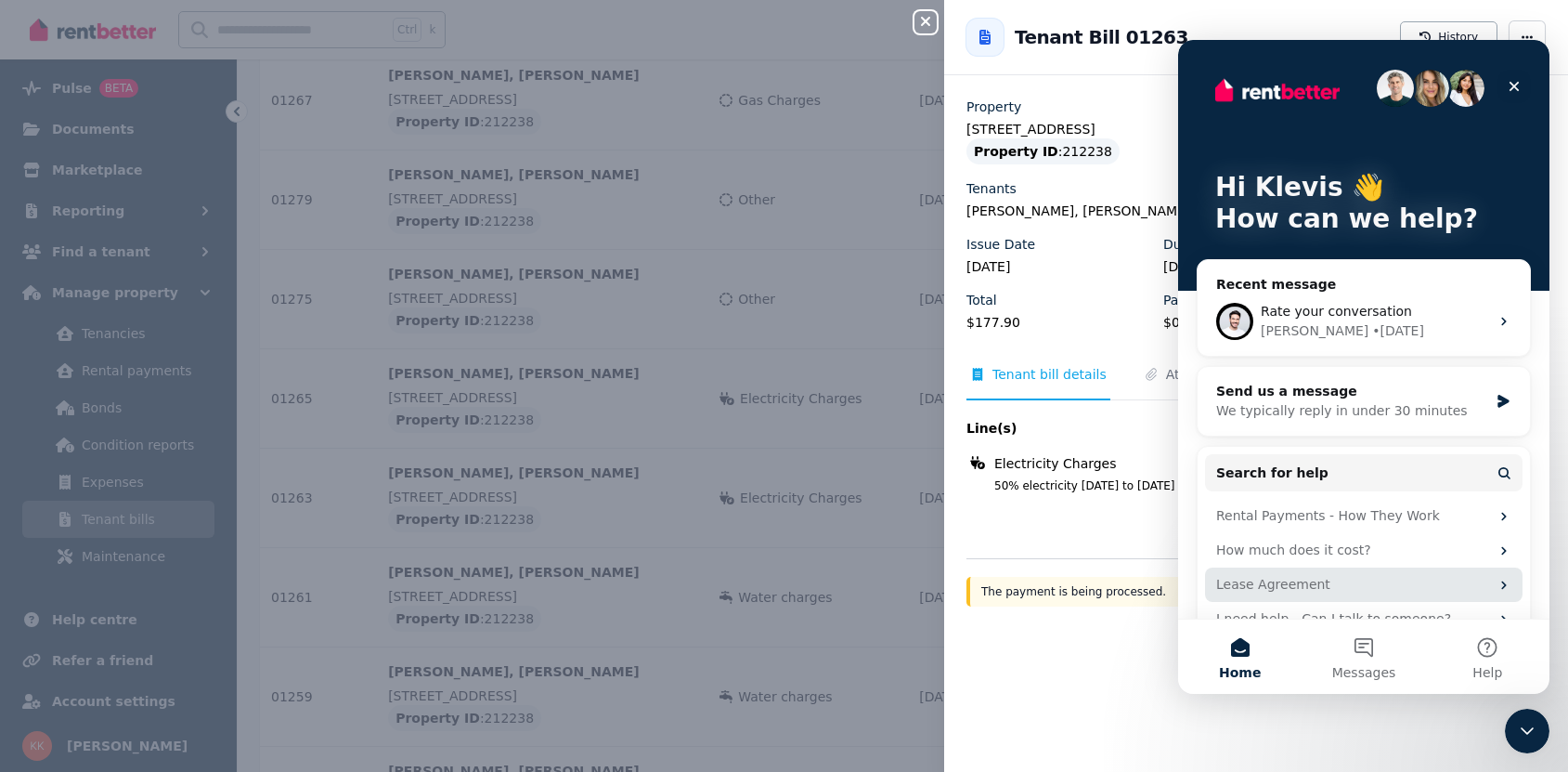
scroll to position [35, 0]
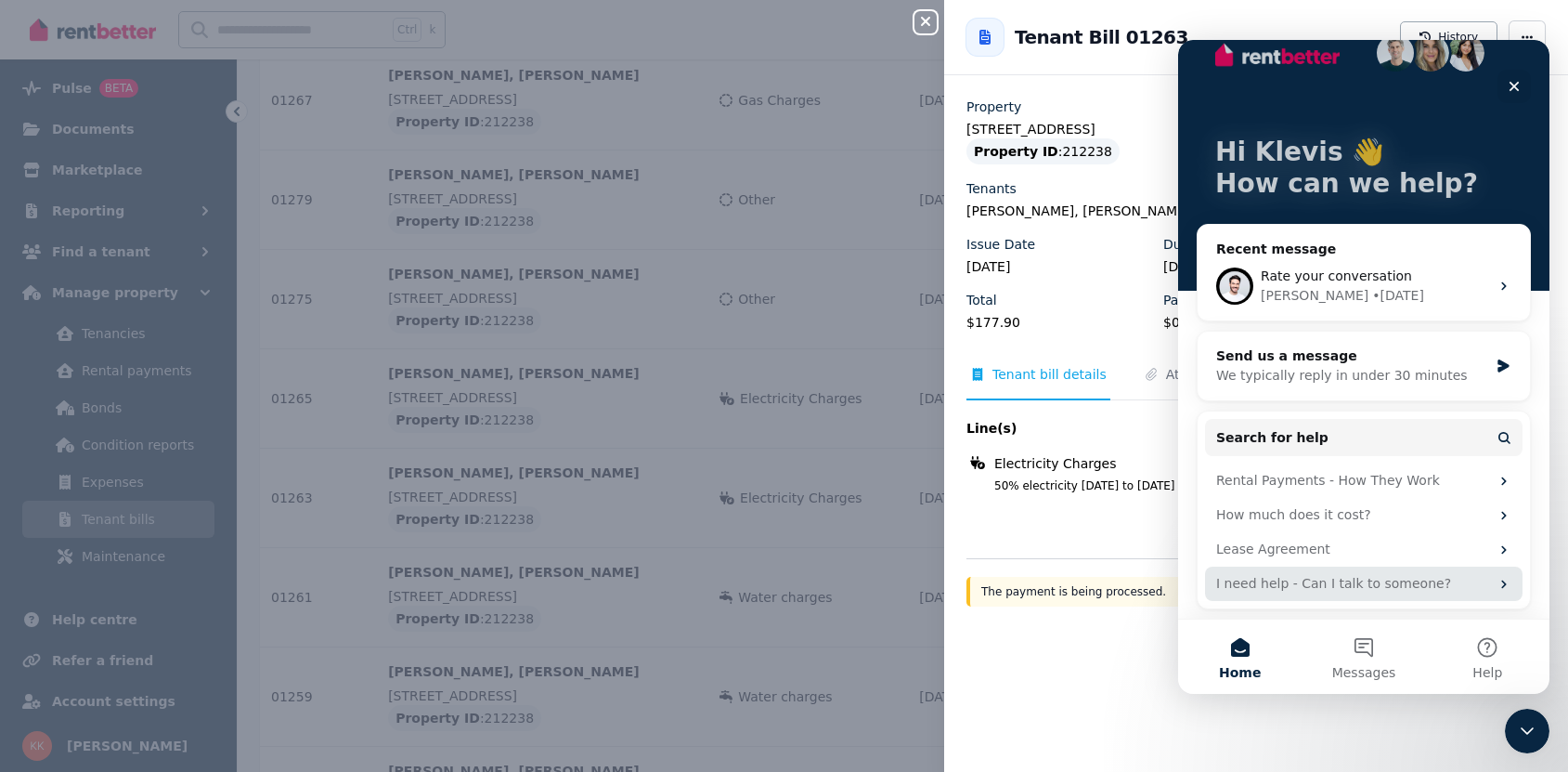
click at [1353, 585] on div "I need help - Can I talk to someone?" at bounding box center [1352, 583] width 273 height 20
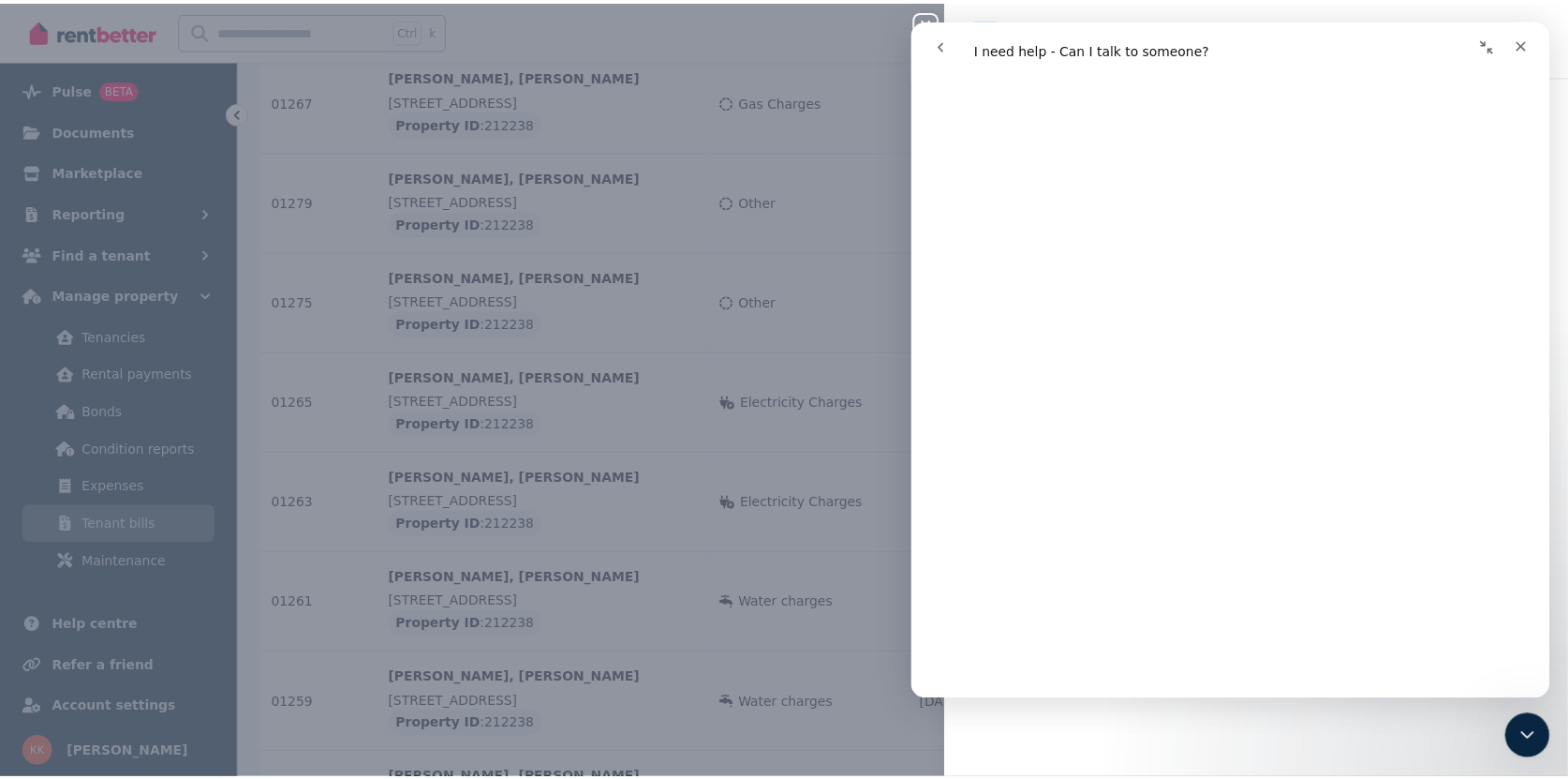
scroll to position [2062, 0]
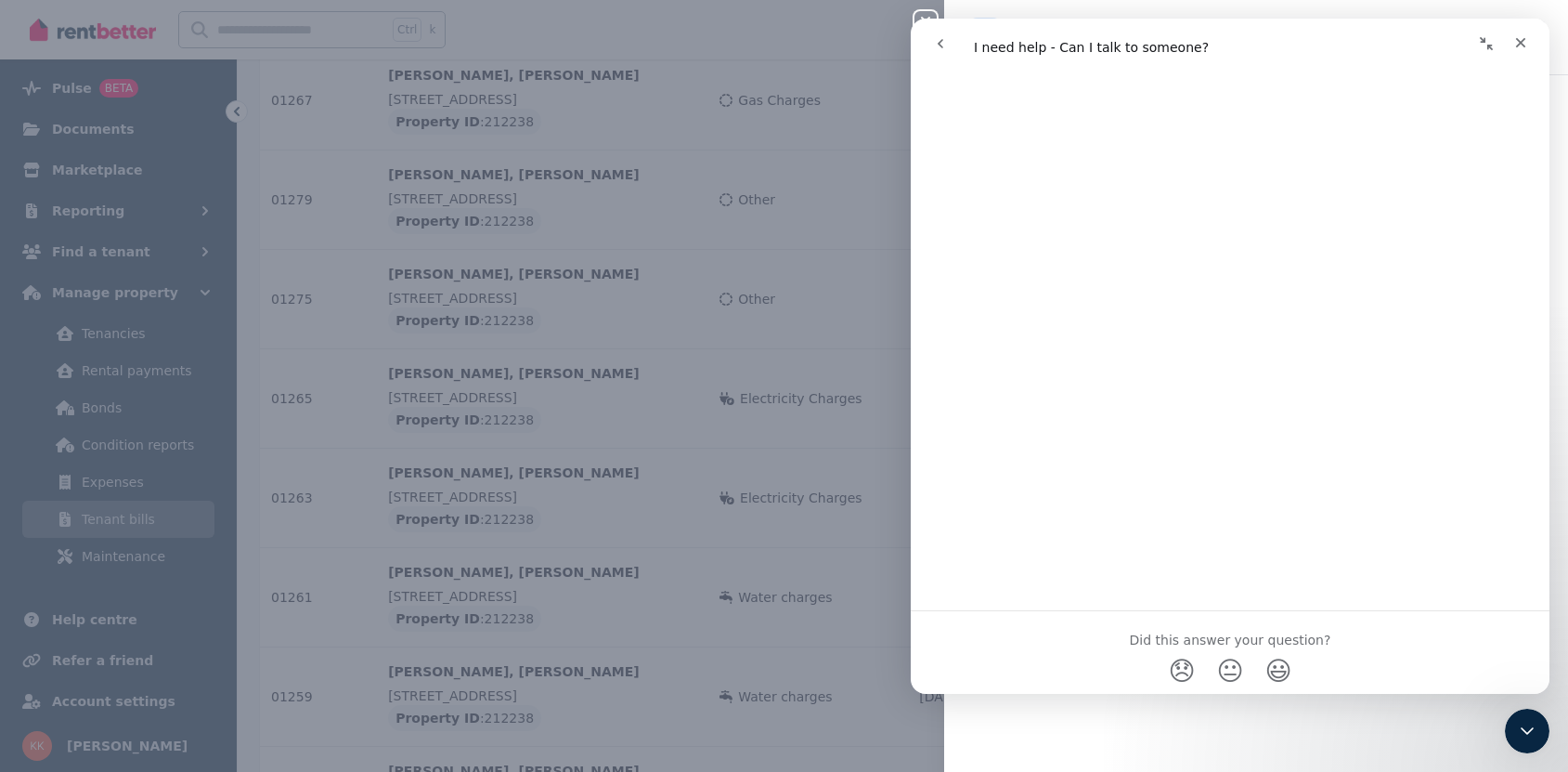
click at [845, 439] on div "Close panel Back to Tenant Bill 01263 History Property [STREET_ADDRESS] Propert…" at bounding box center [784, 386] width 1568 height 772
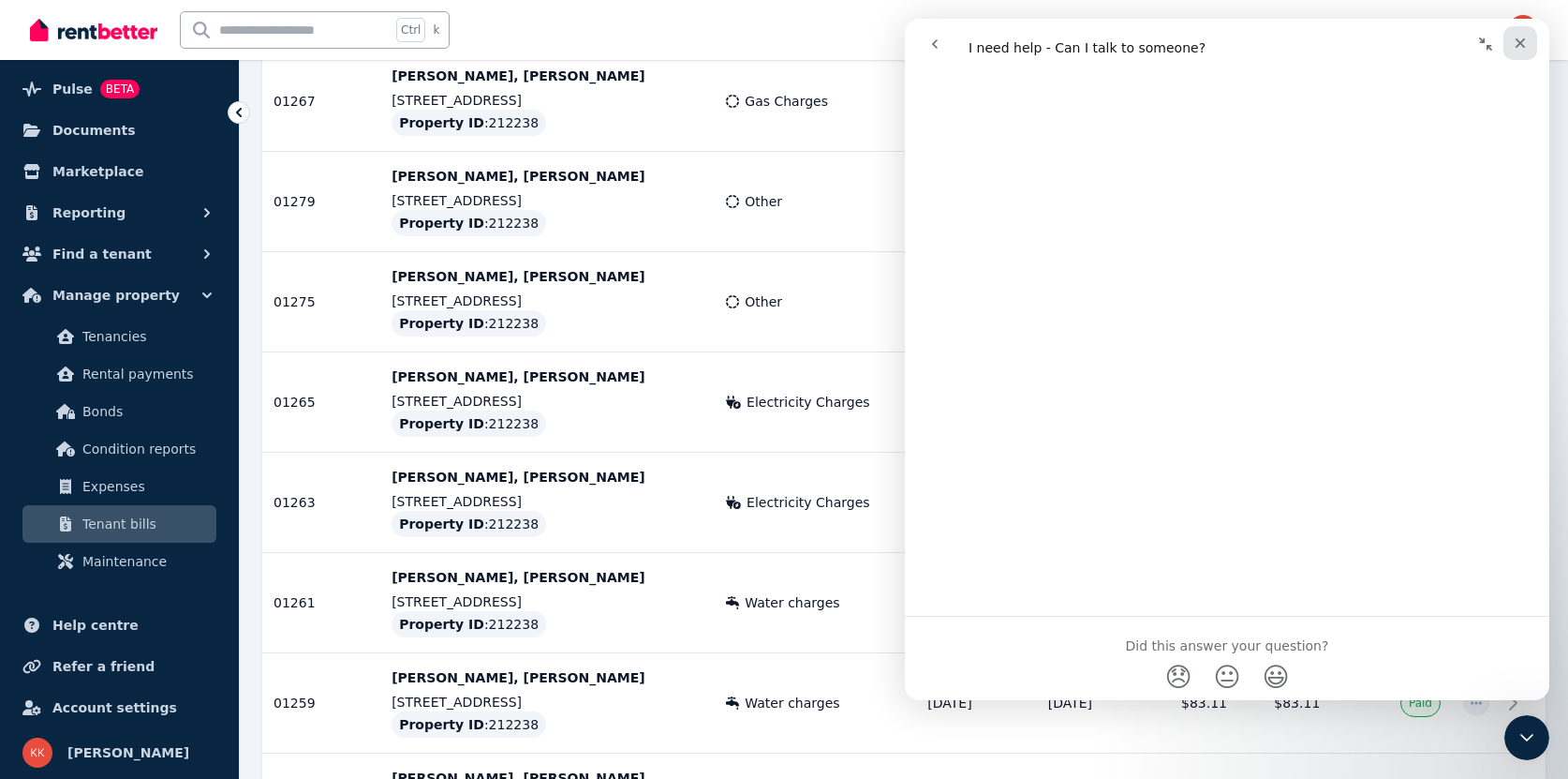
click at [1521, 37] on icon "Close" at bounding box center [1520, 42] width 15 height 15
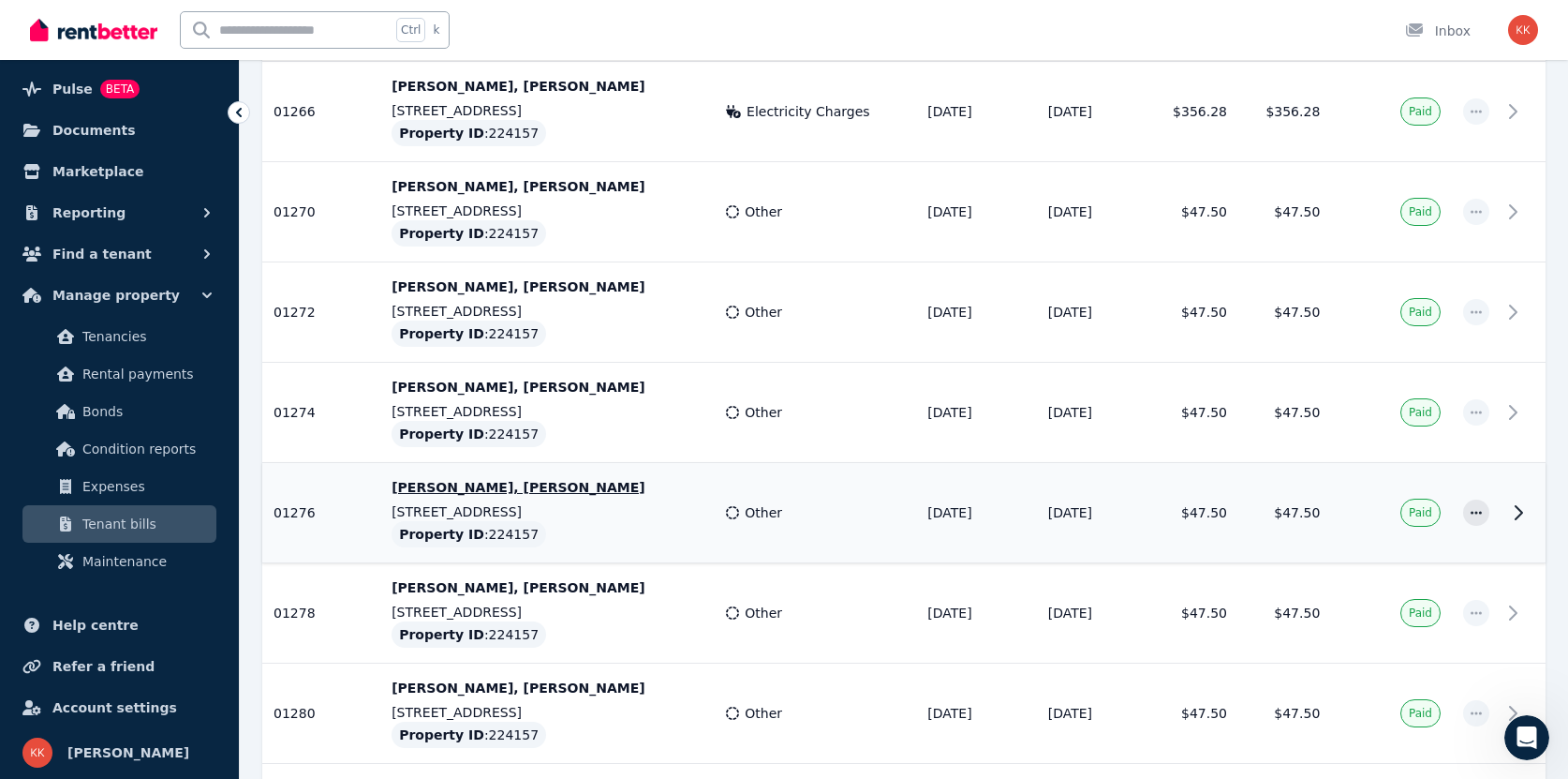
scroll to position [1815, 0]
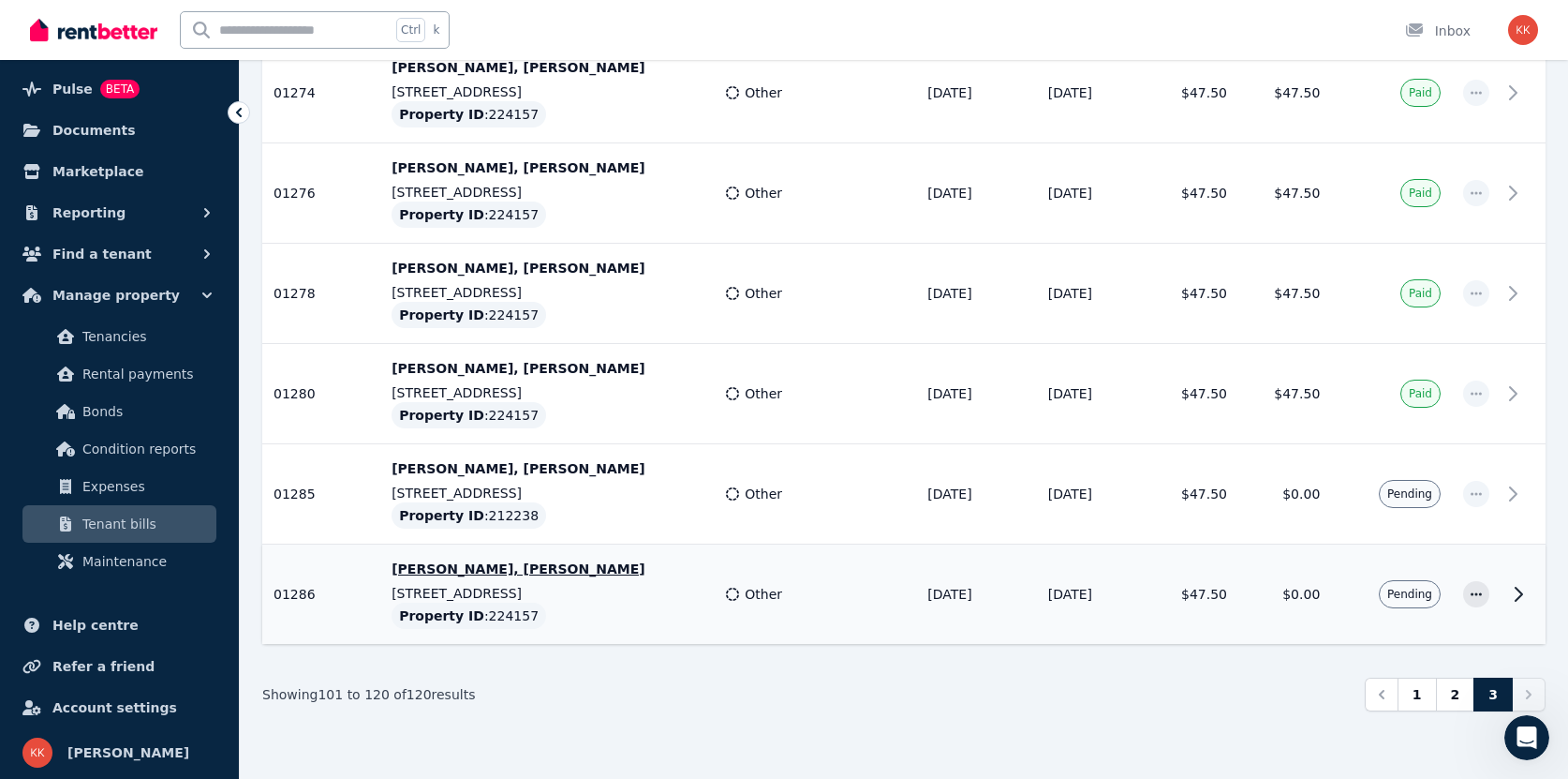
click at [1255, 621] on td "$0.00" at bounding box center [1284, 594] width 93 height 101
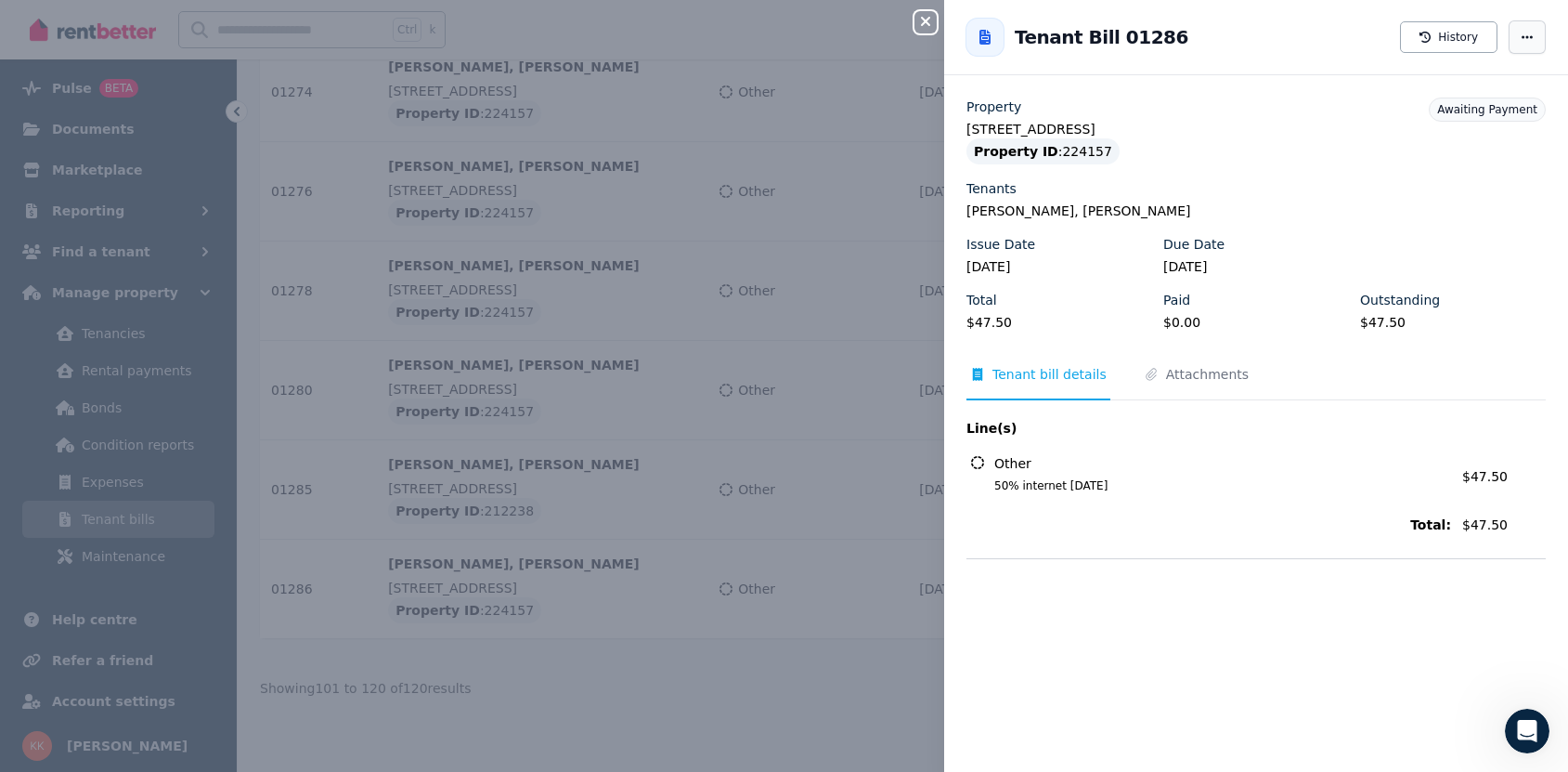
click at [1525, 46] on span "button" at bounding box center [1527, 37] width 37 height 33
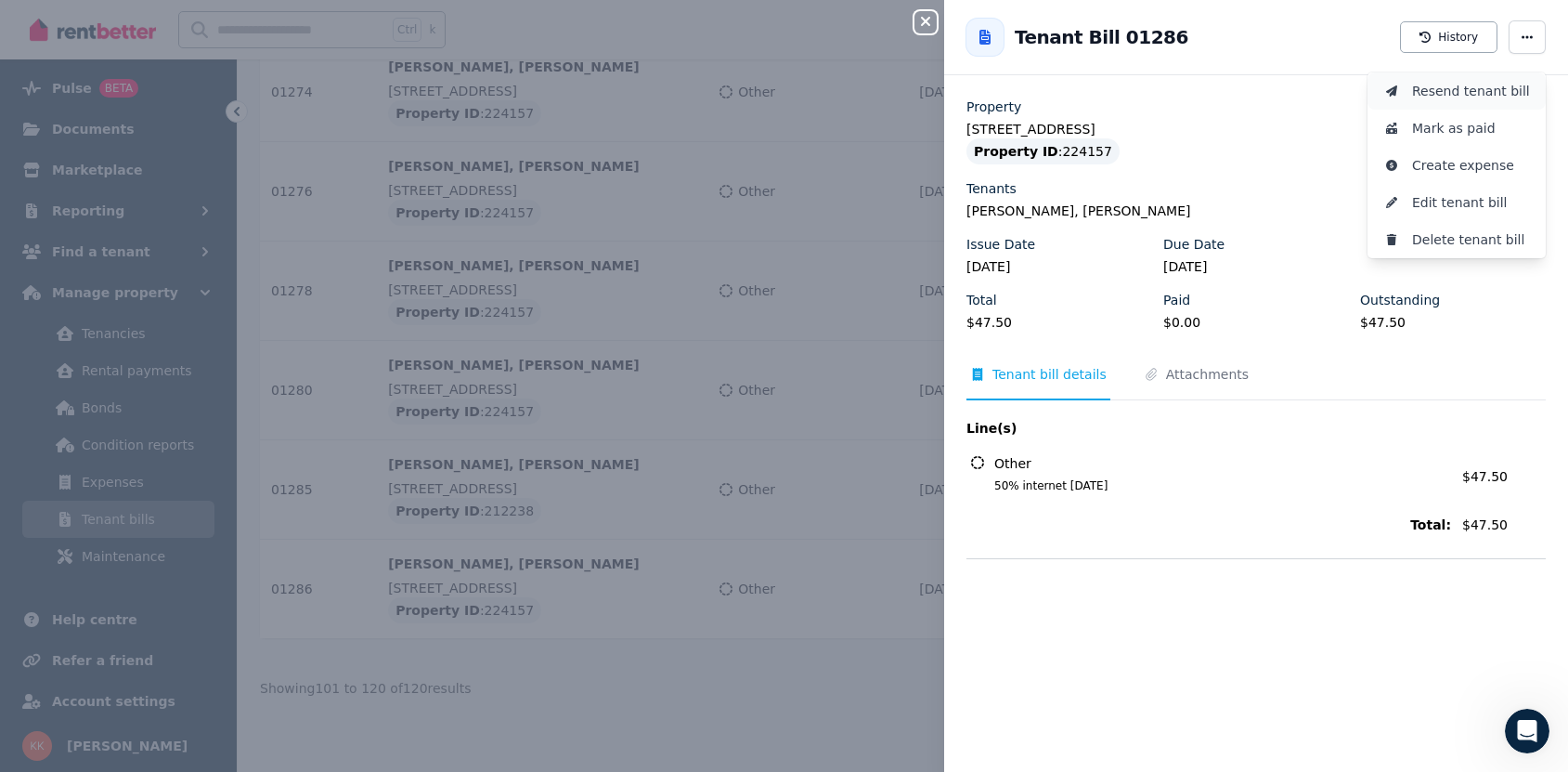
click at [1501, 87] on span "Resend tenant bill" at bounding box center [1470, 91] width 118 height 23
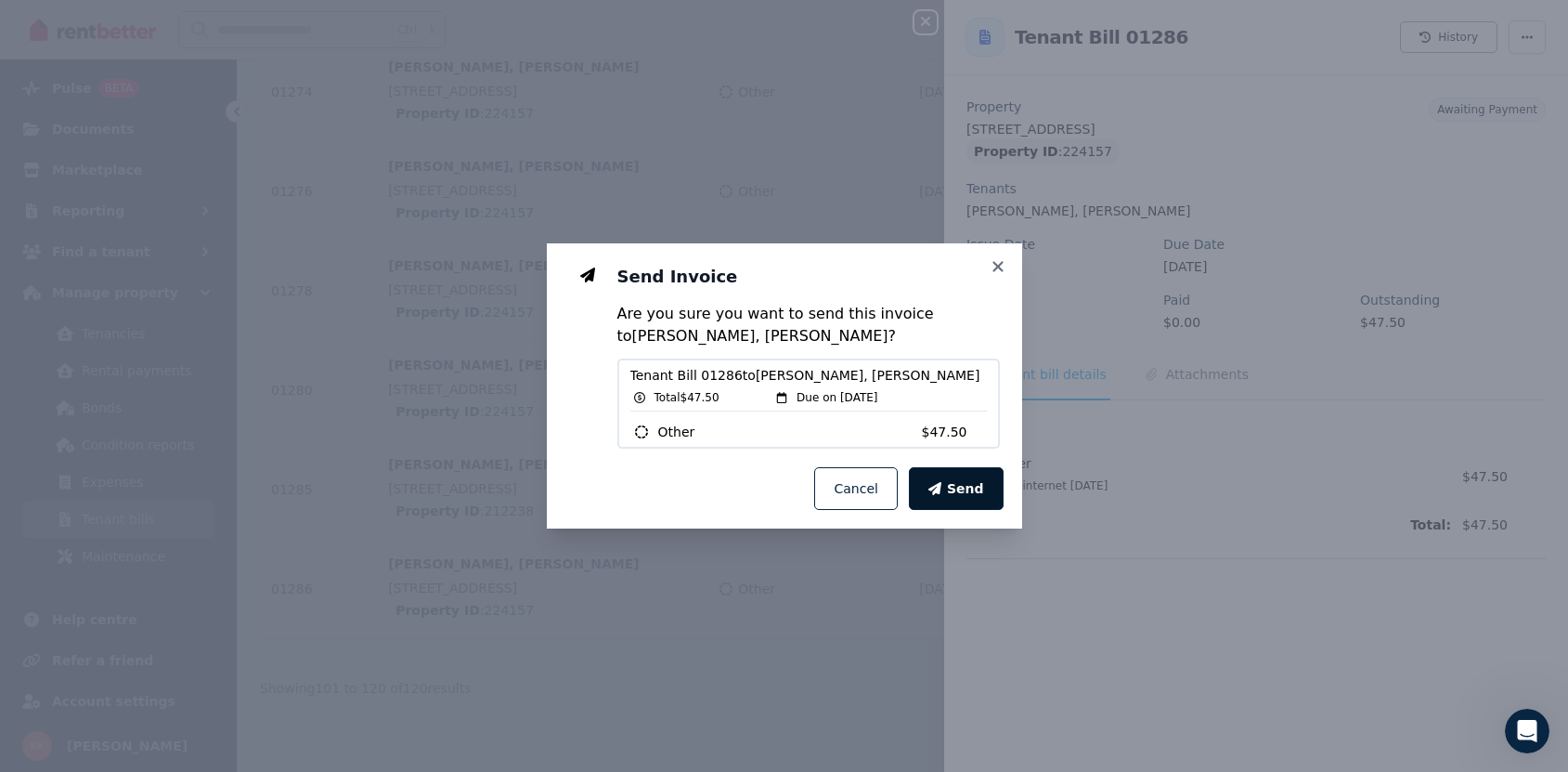
click at [971, 477] on button "Send" at bounding box center [956, 488] width 95 height 43
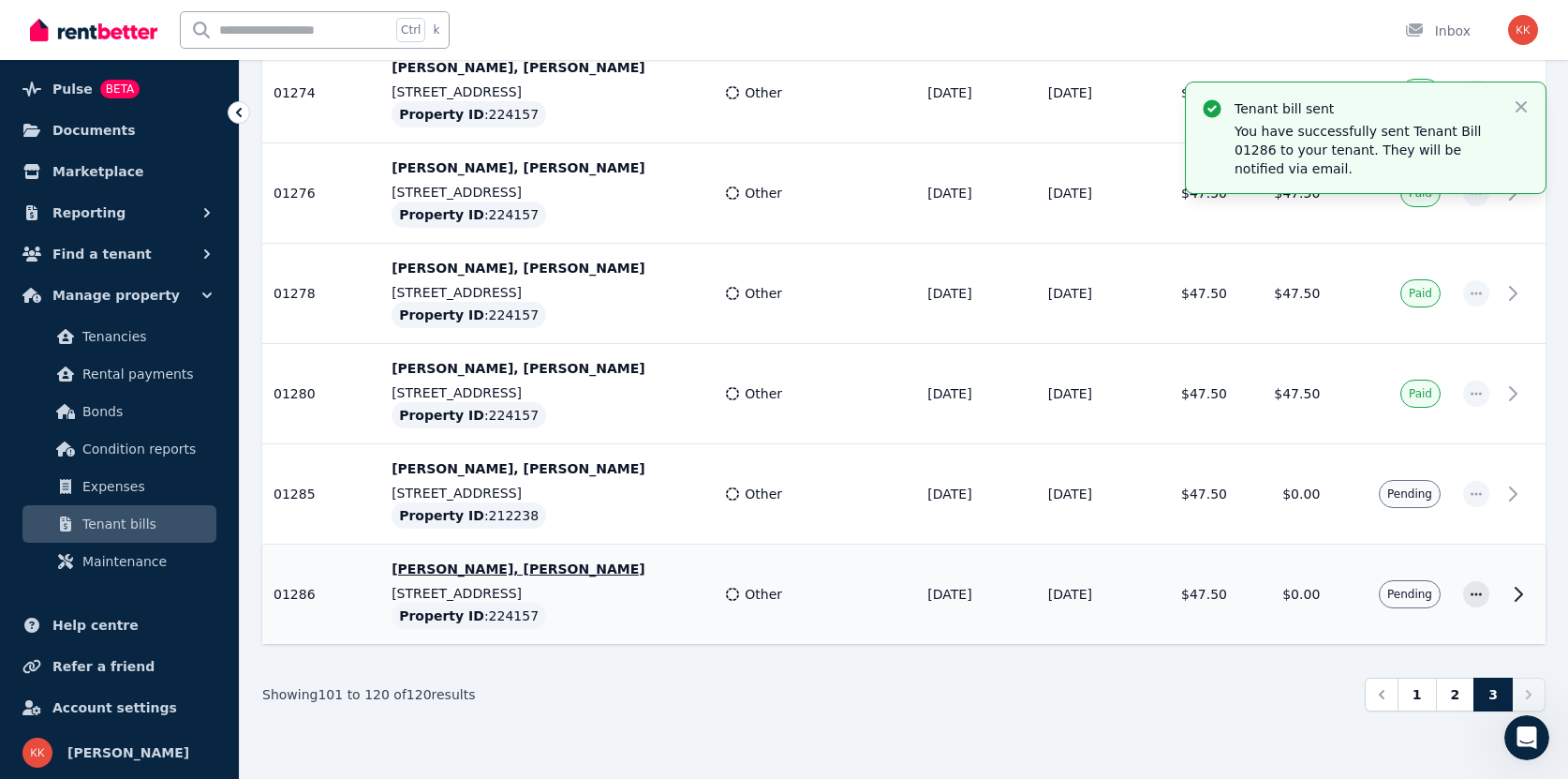
click at [1036, 601] on td "[DATE]" at bounding box center [1090, 594] width 109 height 101
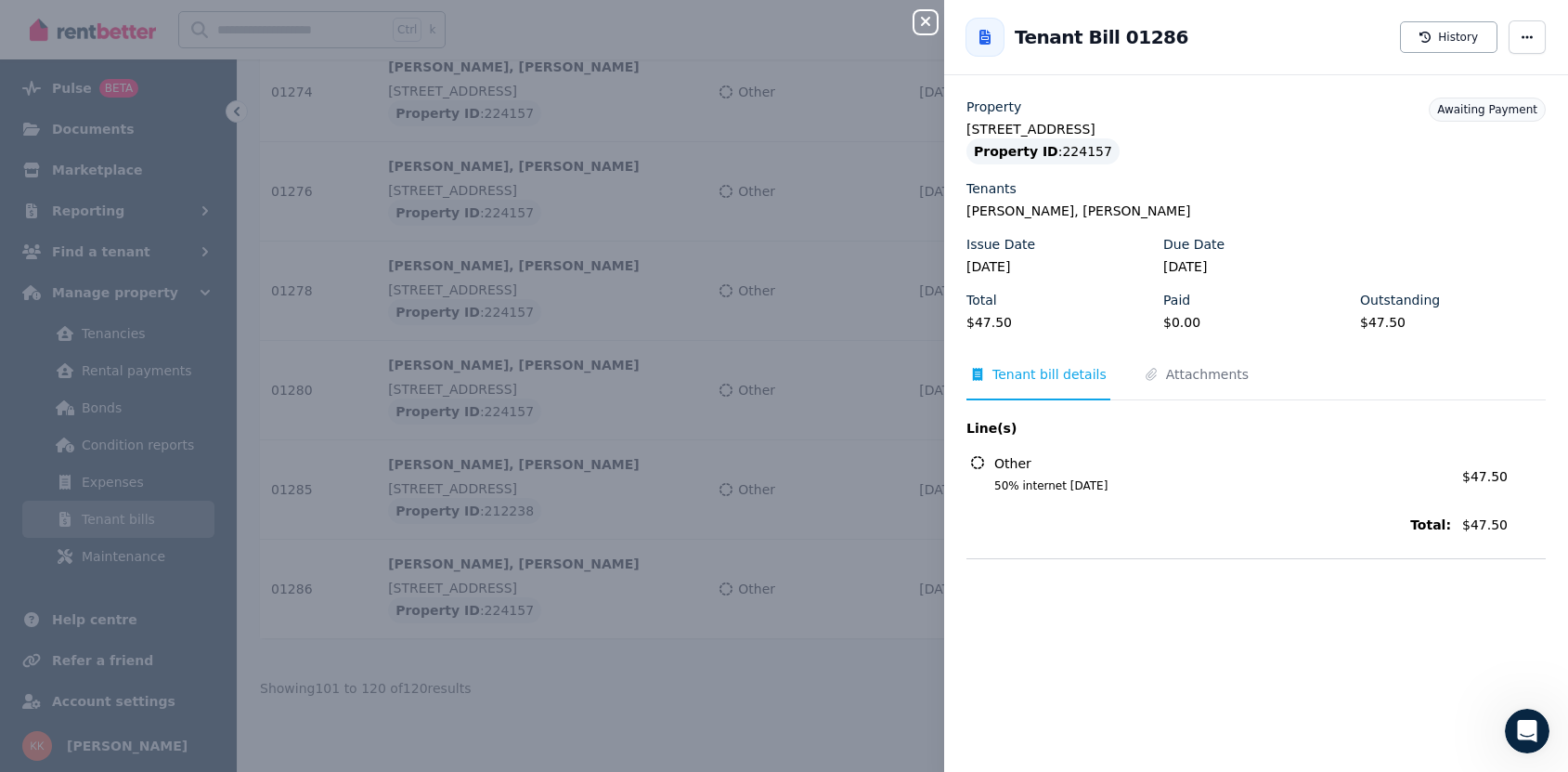
click at [808, 709] on div "Close panel Back to Tenant Bill 01286 History Property [STREET_ADDRESS] Propert…" at bounding box center [784, 386] width 1568 height 772
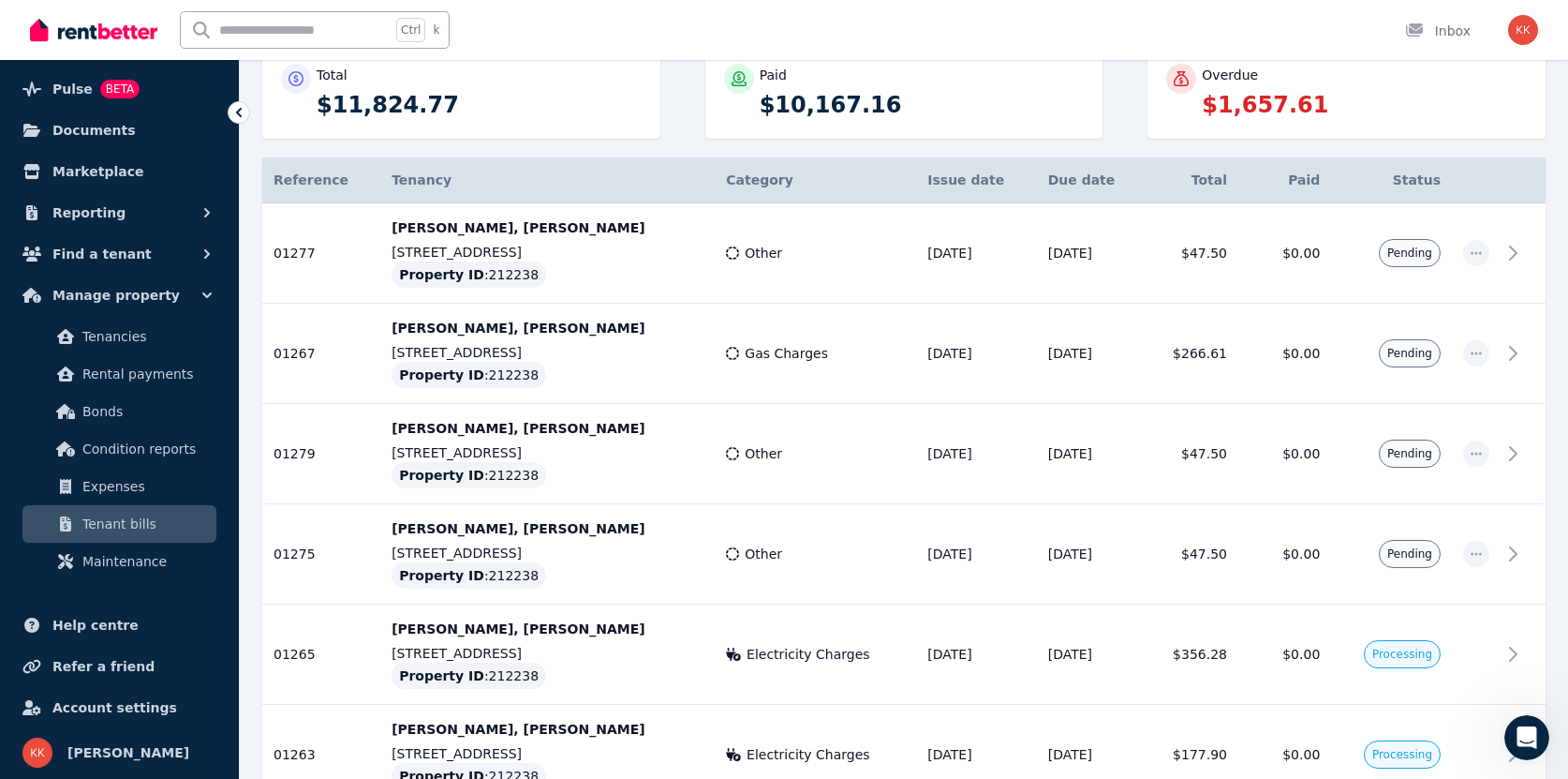
scroll to position [0, 0]
